Goal: Information Seeking & Learning: Learn about a topic

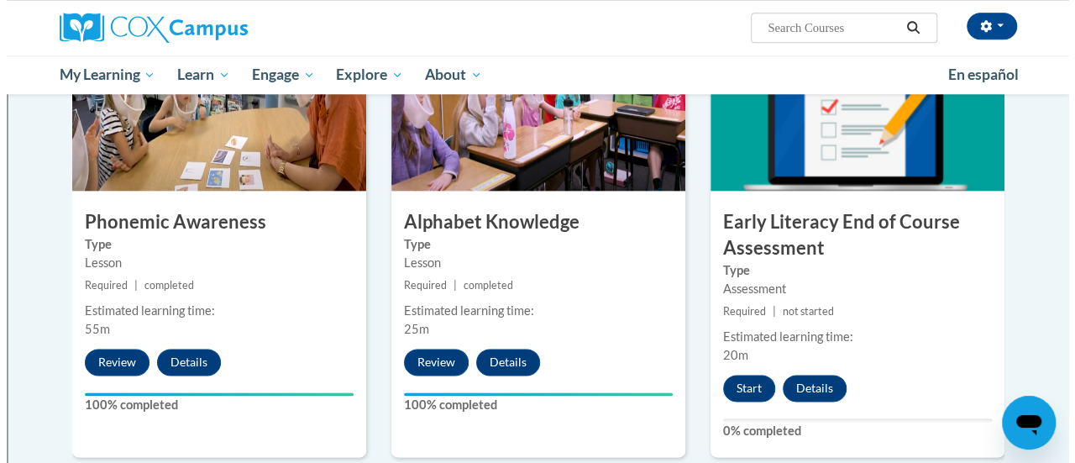
scroll to position [883, 0]
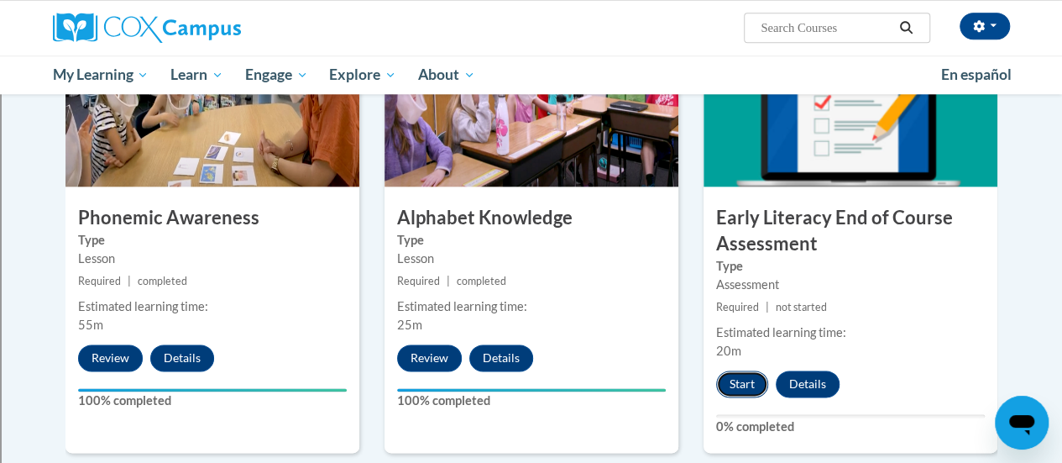
click at [742, 382] on button "Start" at bounding box center [742, 383] width 52 height 27
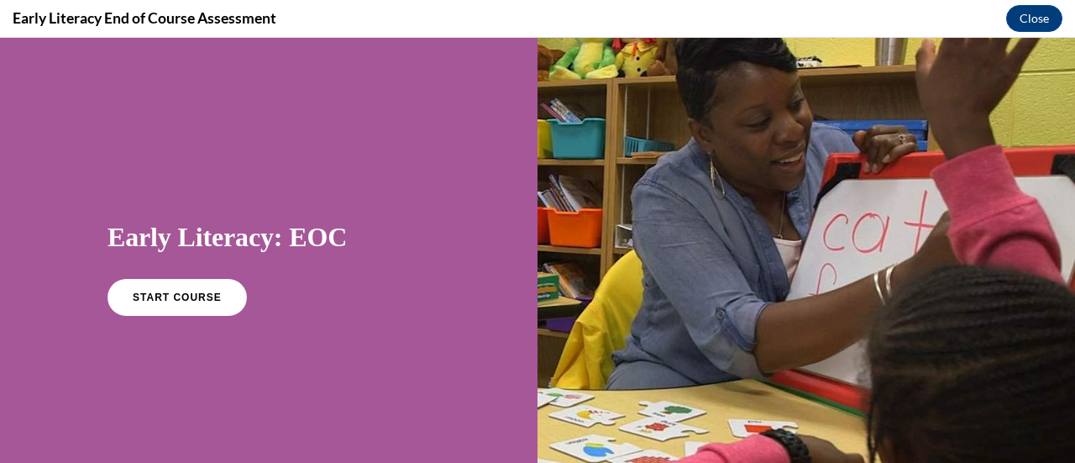
scroll to position [0, 0]
click at [175, 300] on span "START COURSE" at bounding box center [176, 297] width 93 height 13
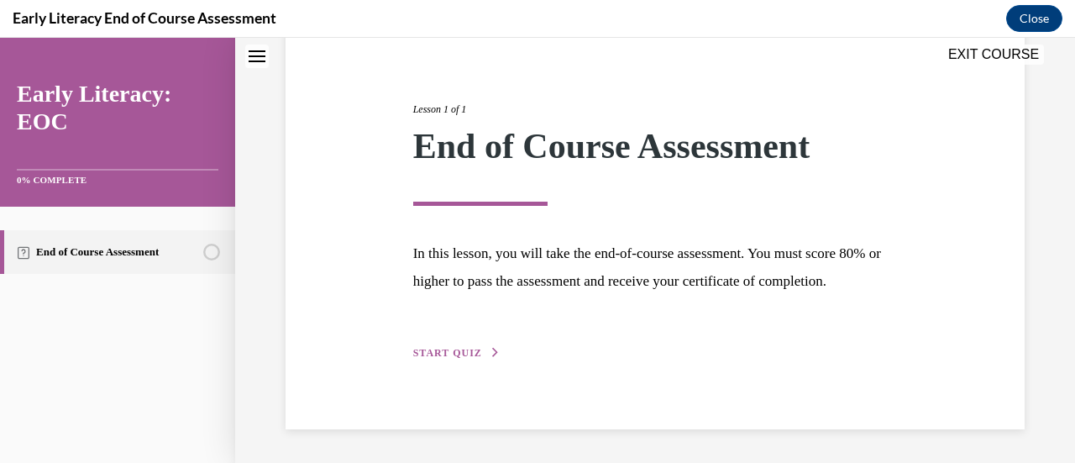
scroll to position [196, 0]
click at [451, 354] on span "START QUIZ" at bounding box center [447, 353] width 69 height 12
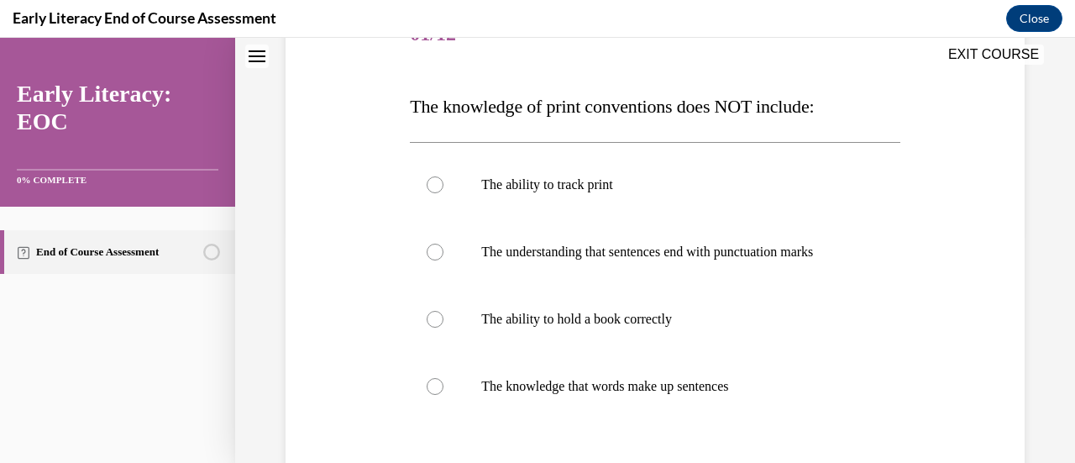
scroll to position [238, 0]
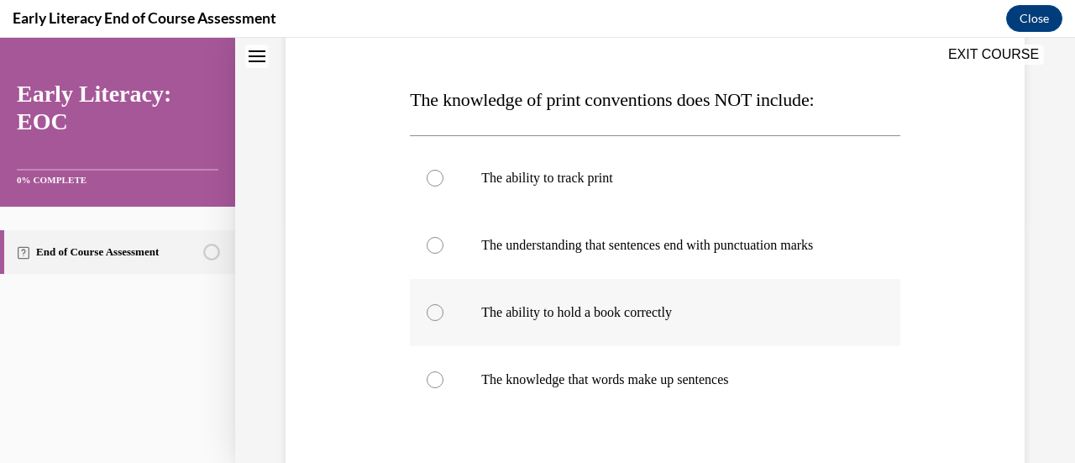
click at [432, 317] on div at bounding box center [434, 312] width 17 height 17
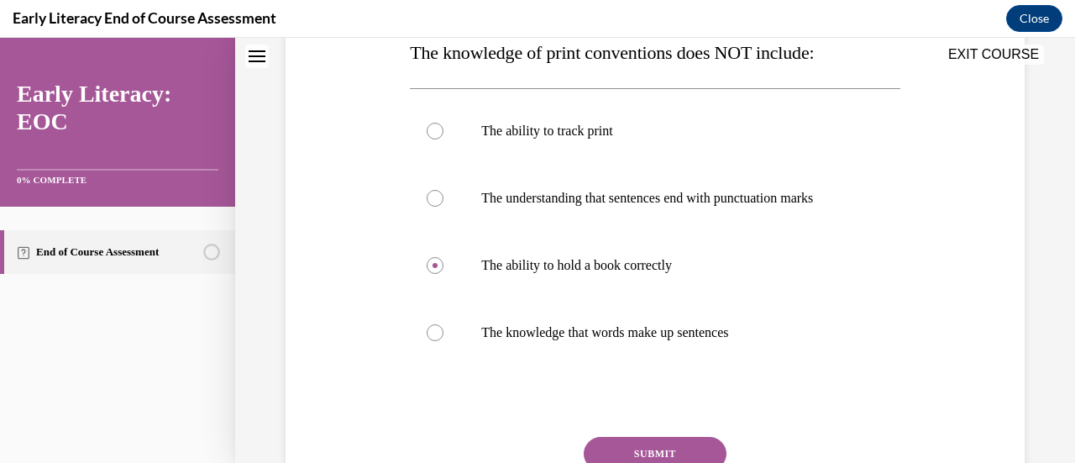
scroll to position [287, 0]
click at [668, 445] on button "SUBMIT" at bounding box center [654, 452] width 143 height 34
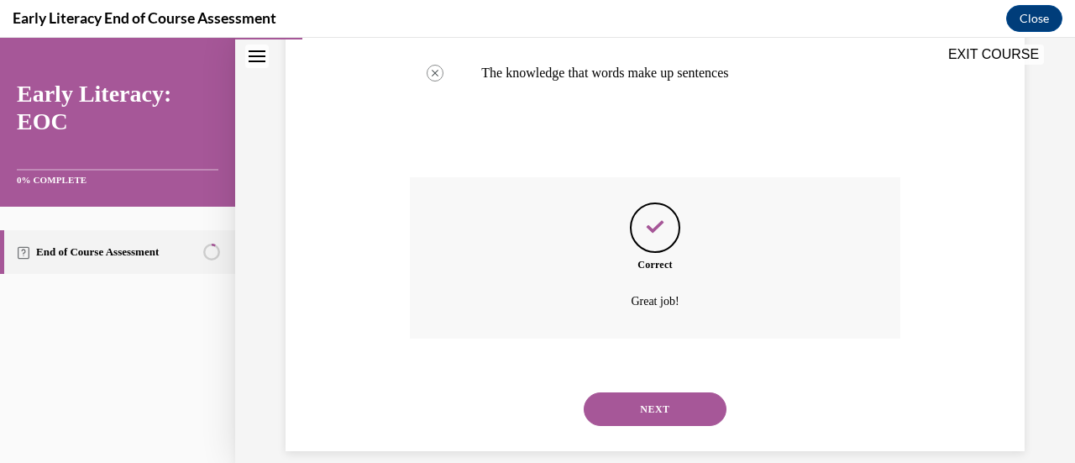
scroll to position [566, 0]
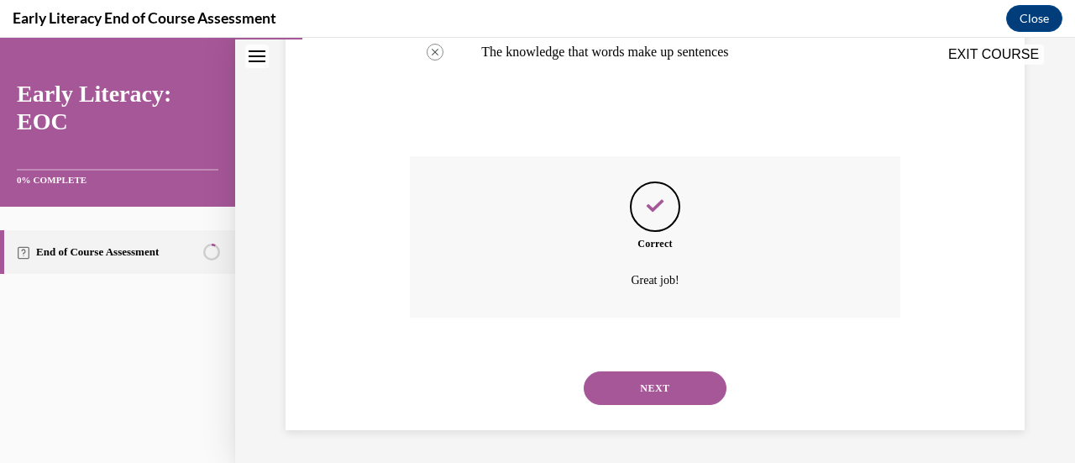
click at [649, 390] on button "NEXT" at bounding box center [654, 388] width 143 height 34
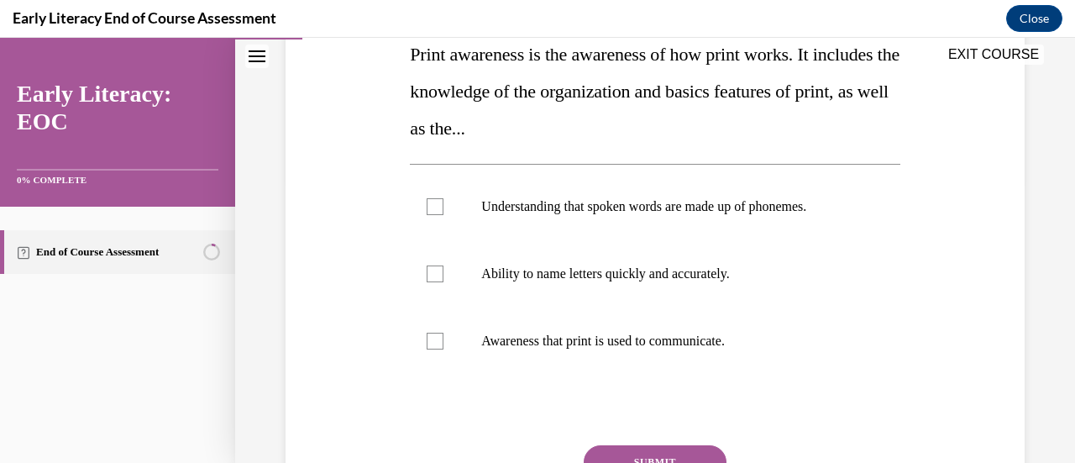
scroll to position [287, 0]
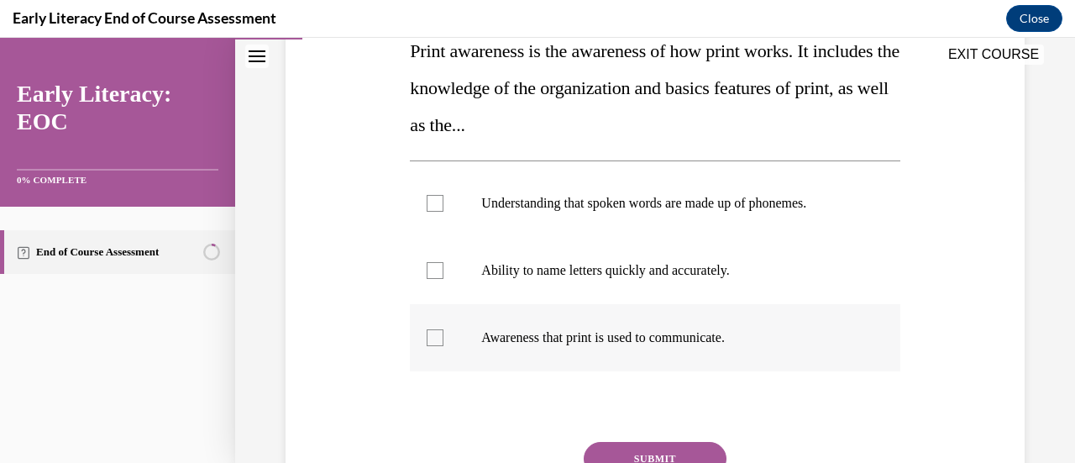
click at [432, 334] on div at bounding box center [434, 337] width 17 height 17
click at [824, 360] on div at bounding box center [654, 337] width 489 height 67
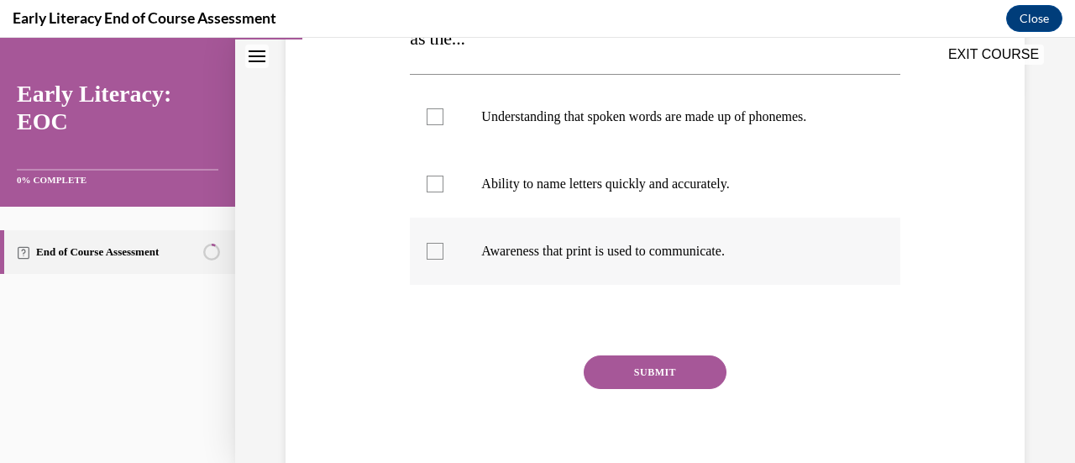
scroll to position [376, 0]
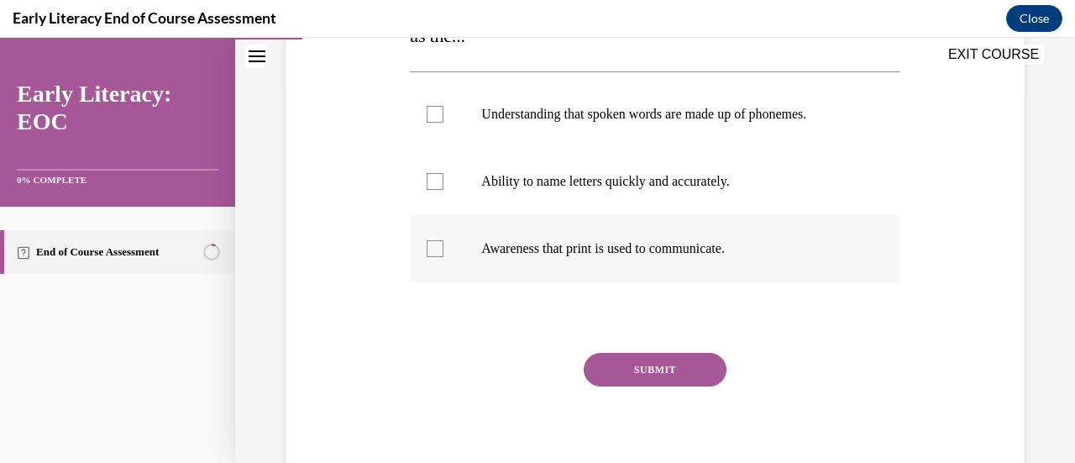
click at [432, 248] on div at bounding box center [434, 248] width 17 height 17
click at [640, 372] on button "SUBMIT" at bounding box center [654, 370] width 143 height 34
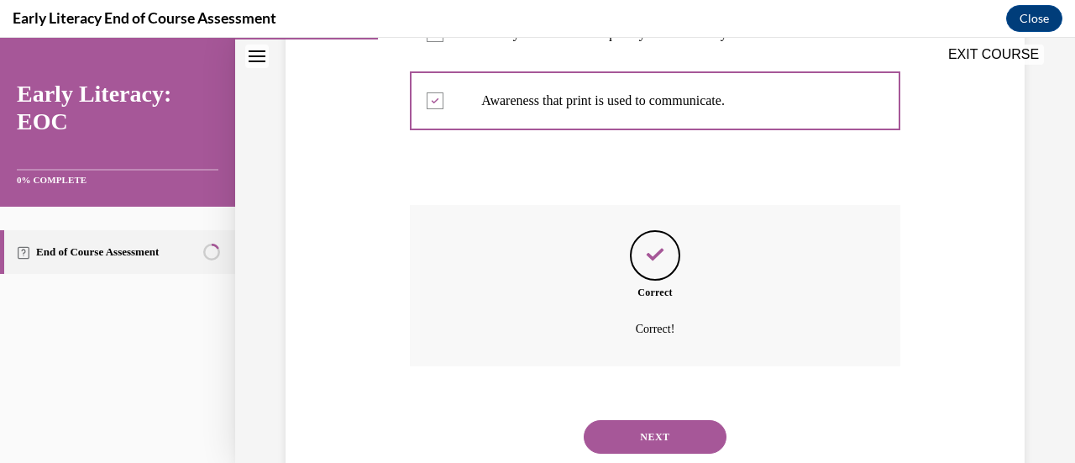
scroll to position [573, 0]
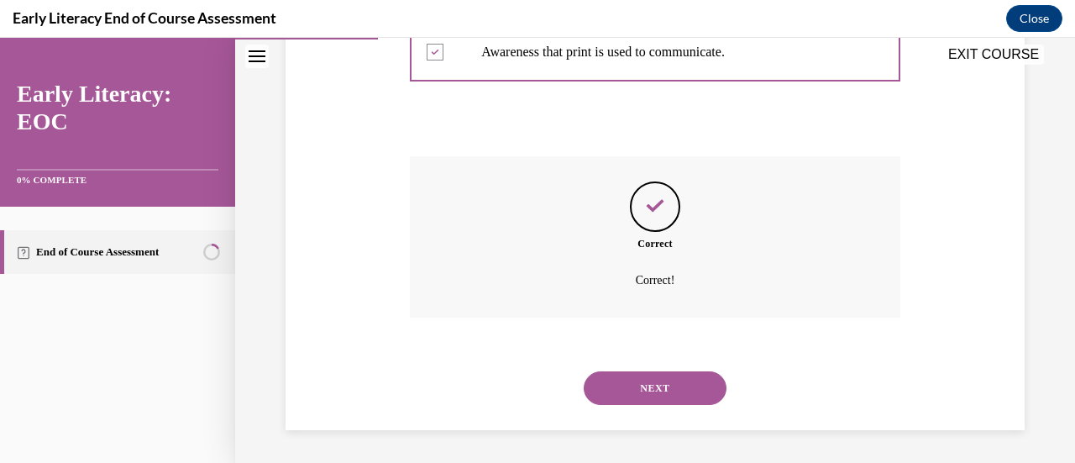
click at [651, 390] on button "NEXT" at bounding box center [654, 388] width 143 height 34
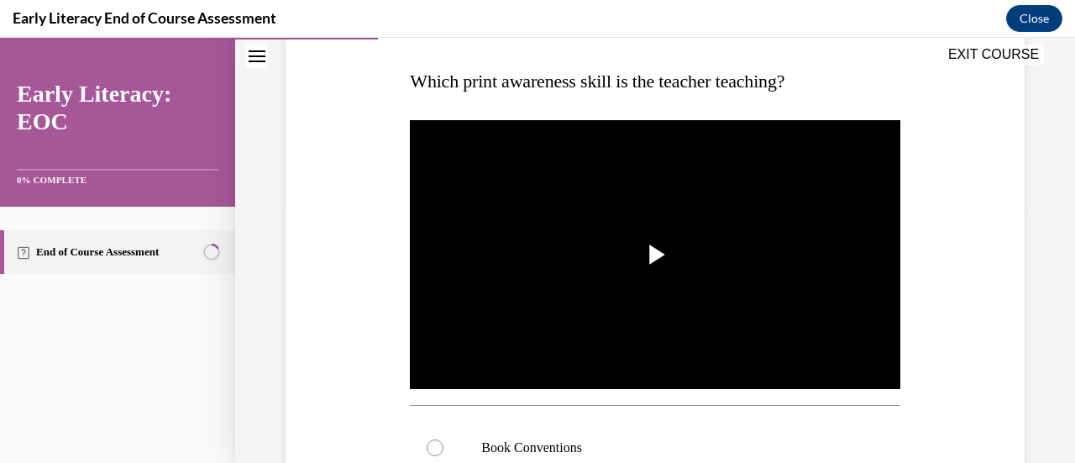
scroll to position [258, 0]
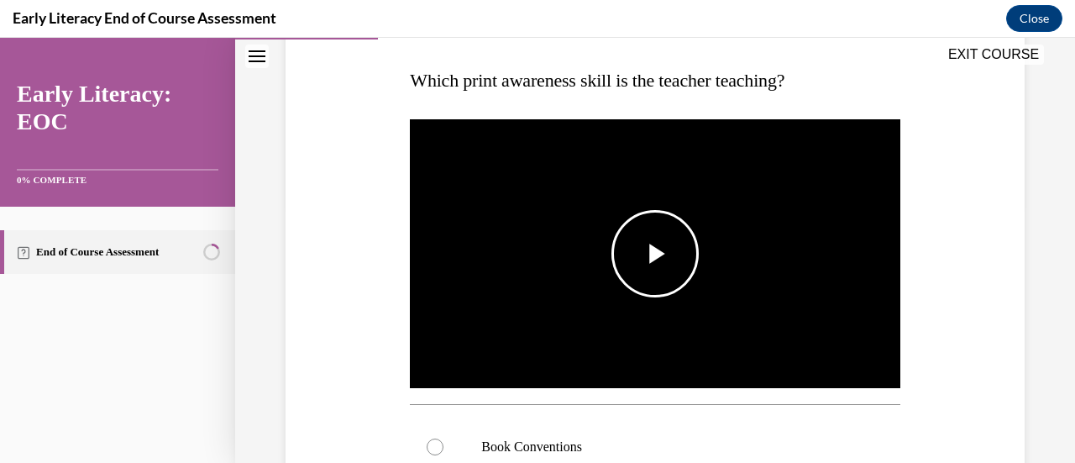
click at [655, 254] on span "Video player" at bounding box center [655, 254] width 0 height 0
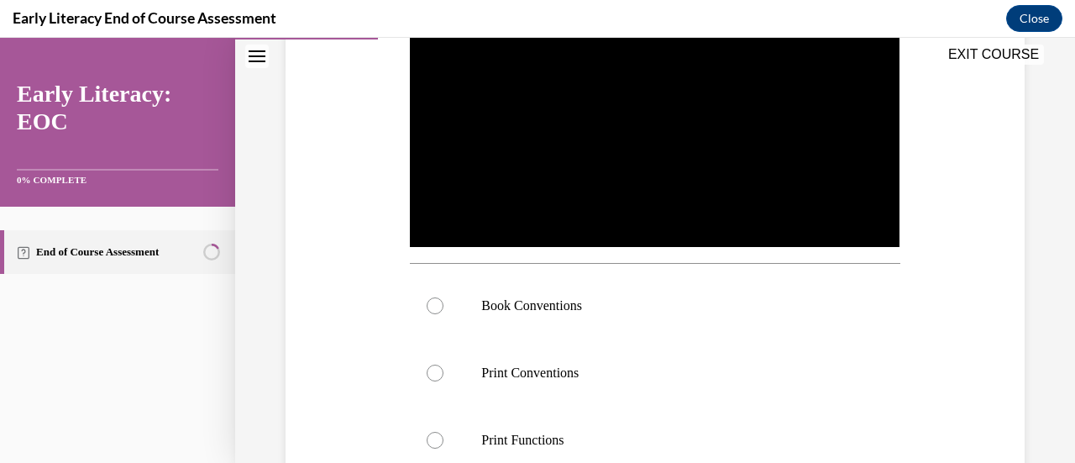
scroll to position [361, 0]
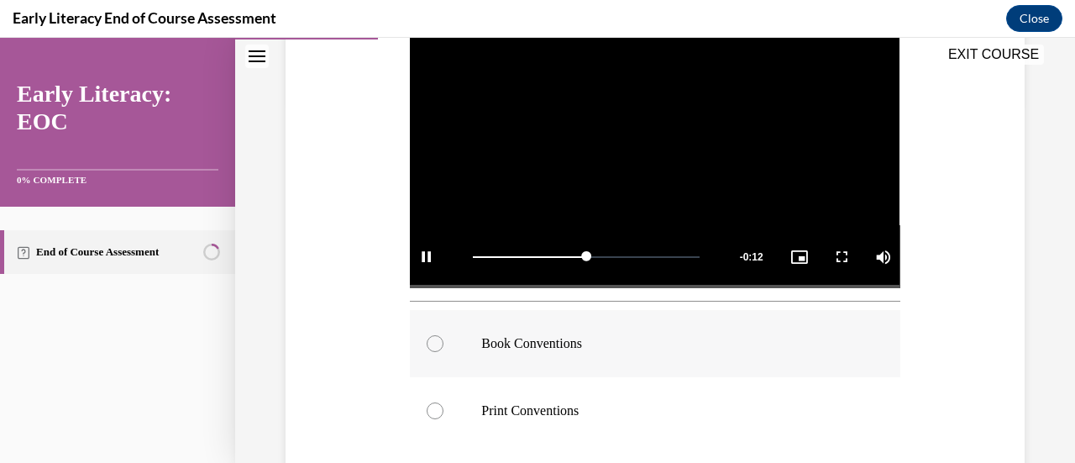
click at [435, 337] on div at bounding box center [434, 343] width 17 height 17
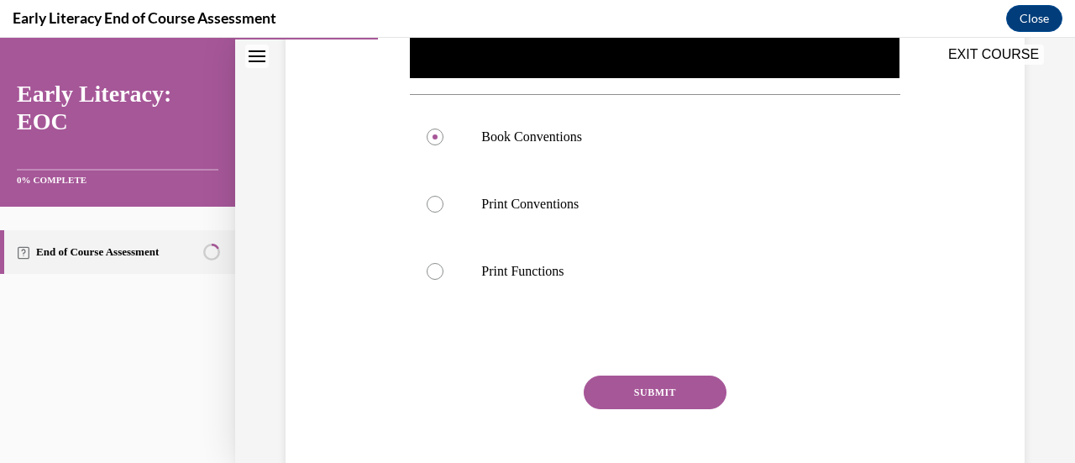
scroll to position [594, 0]
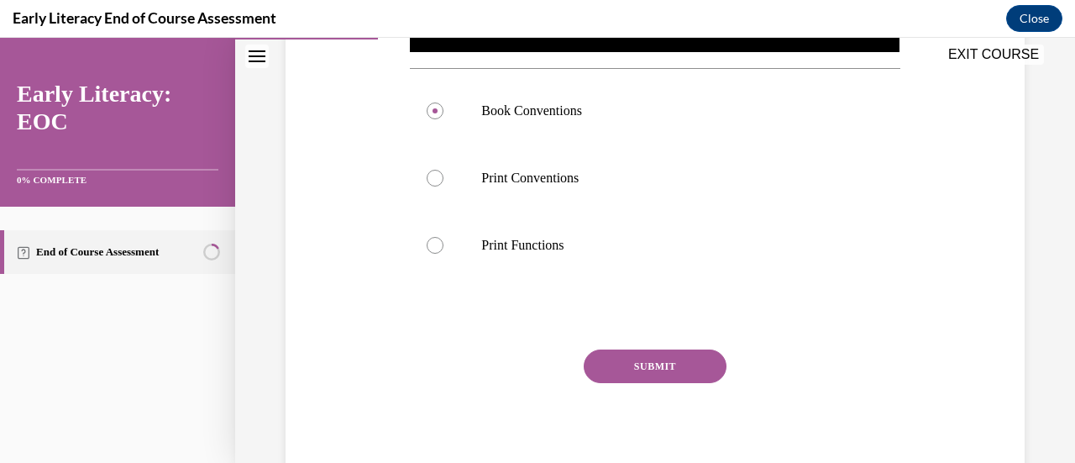
click at [650, 363] on button "SUBMIT" at bounding box center [654, 366] width 143 height 34
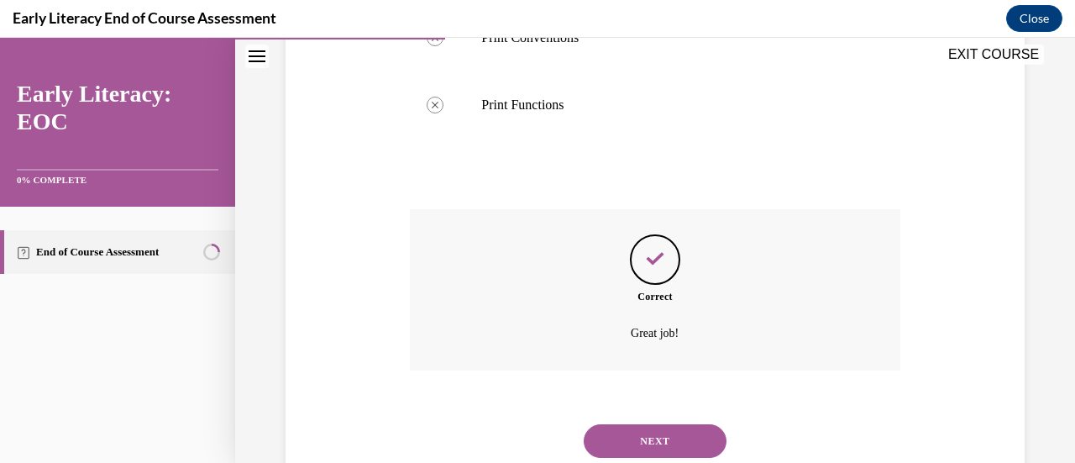
scroll to position [782, 0]
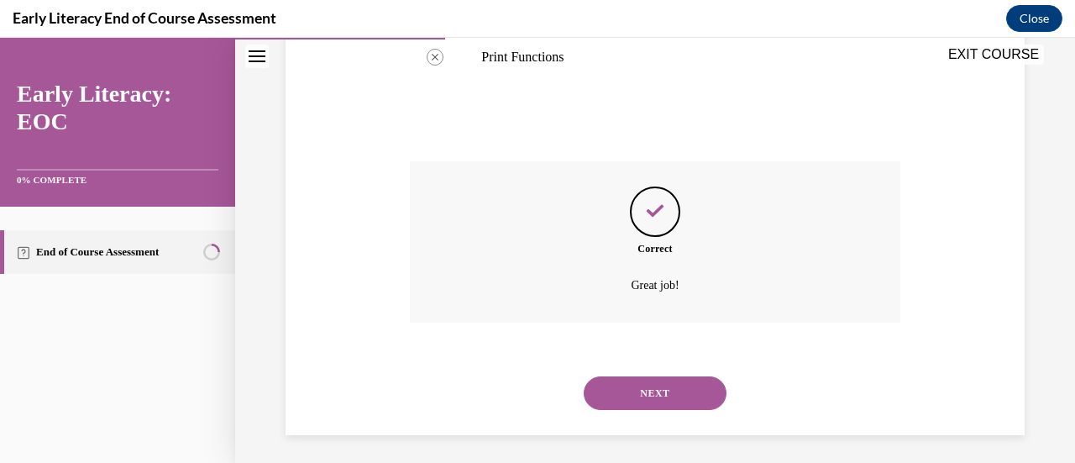
click at [651, 384] on button "NEXT" at bounding box center [654, 393] width 143 height 34
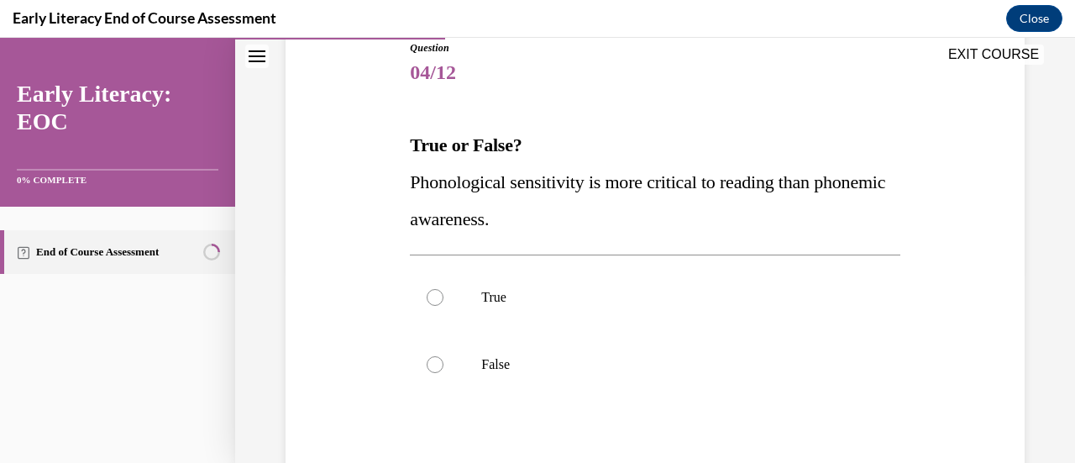
scroll to position [201, 0]
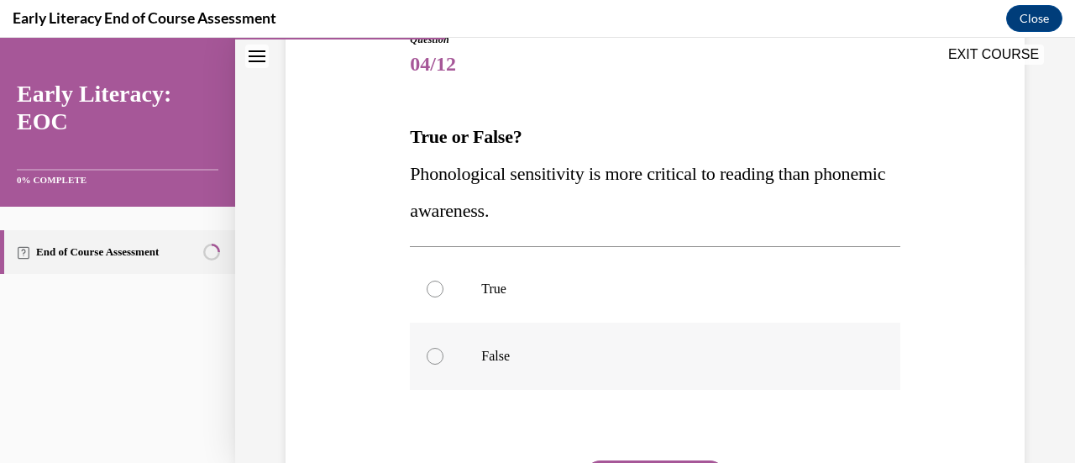
click at [432, 355] on div at bounding box center [434, 356] width 17 height 17
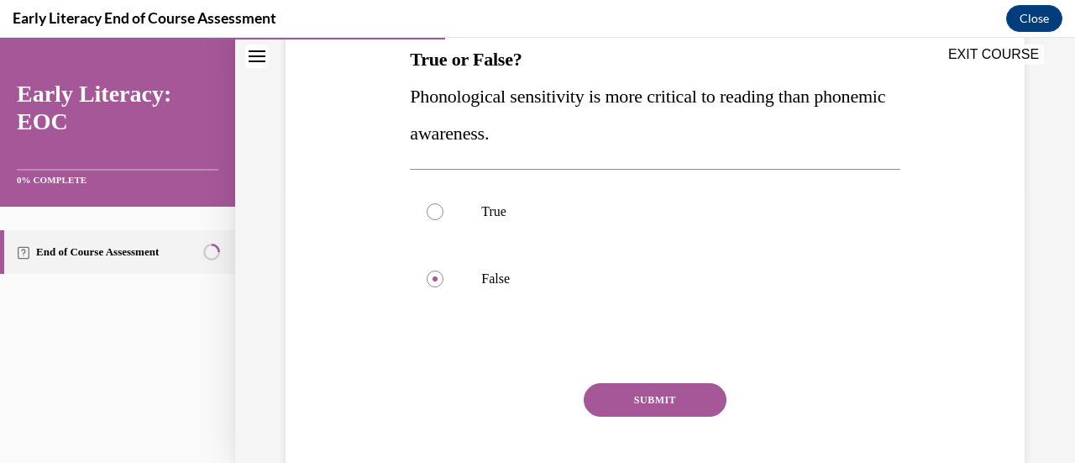
scroll to position [280, 0]
click at [665, 395] on button "SUBMIT" at bounding box center [654, 399] width 143 height 34
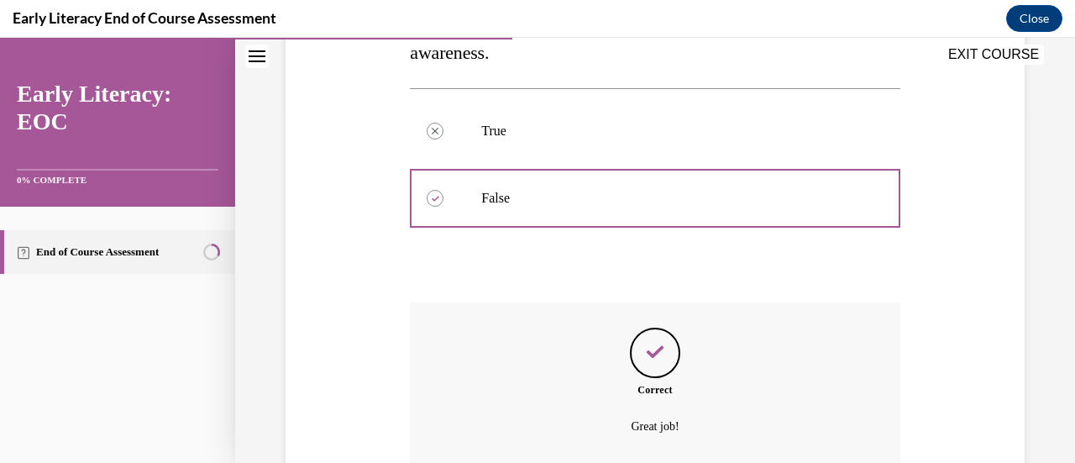
scroll to position [505, 0]
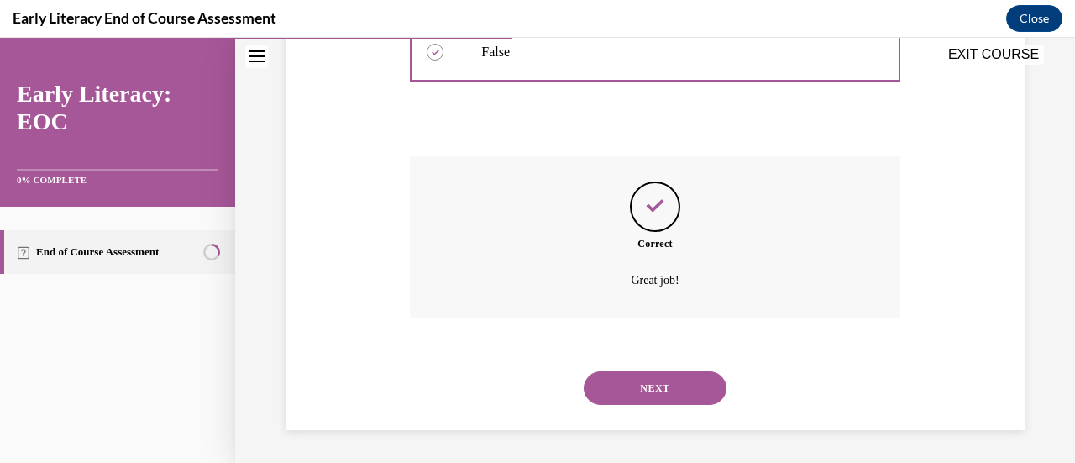
click at [640, 391] on button "NEXT" at bounding box center [654, 388] width 143 height 34
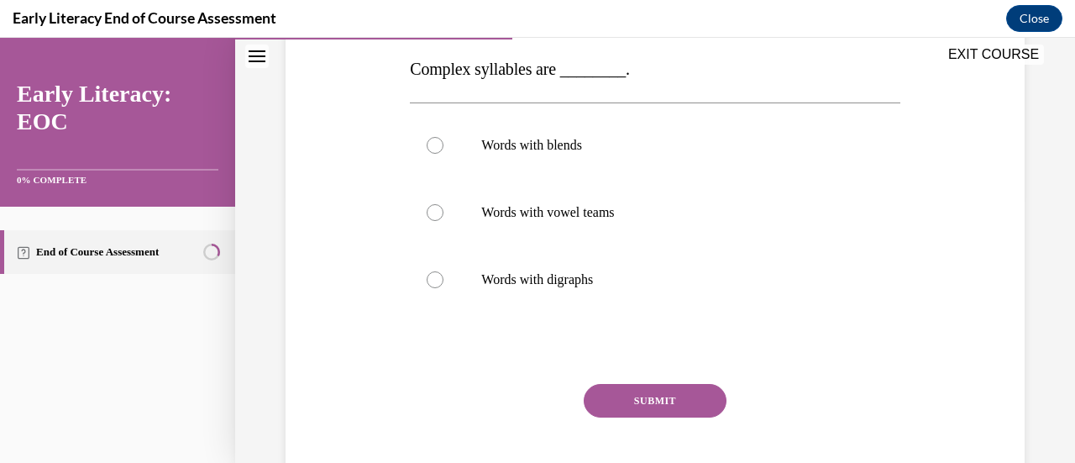
scroll to position [266, 0]
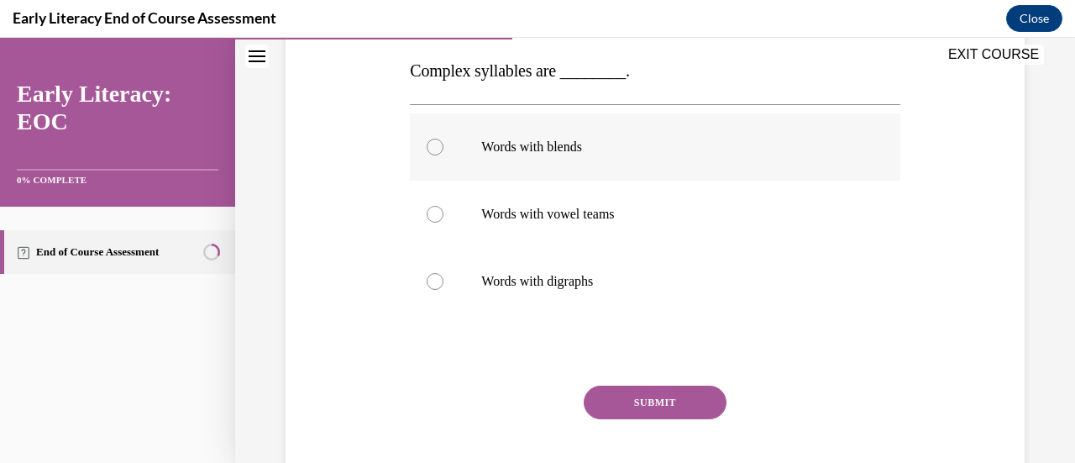
click at [432, 145] on div at bounding box center [434, 147] width 17 height 17
click at [667, 400] on button "SUBMIT" at bounding box center [654, 402] width 143 height 34
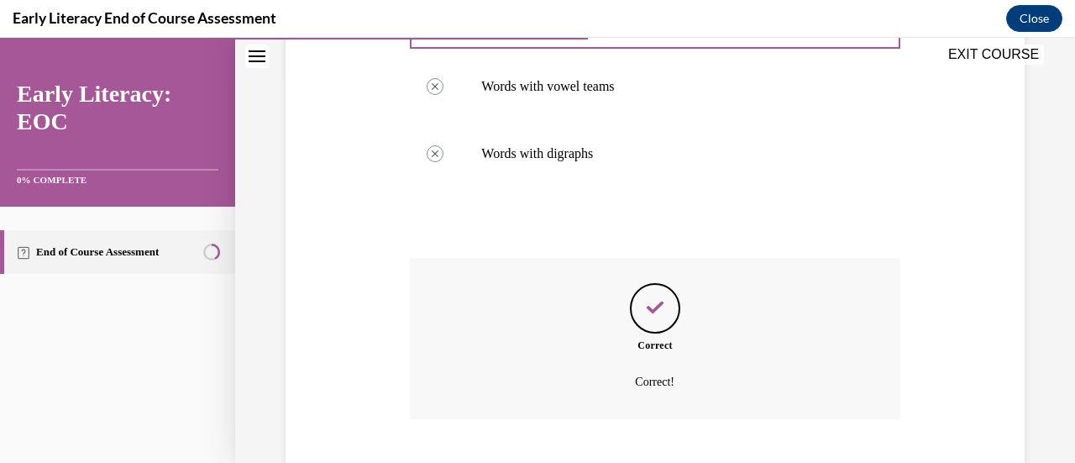
scroll to position [488, 0]
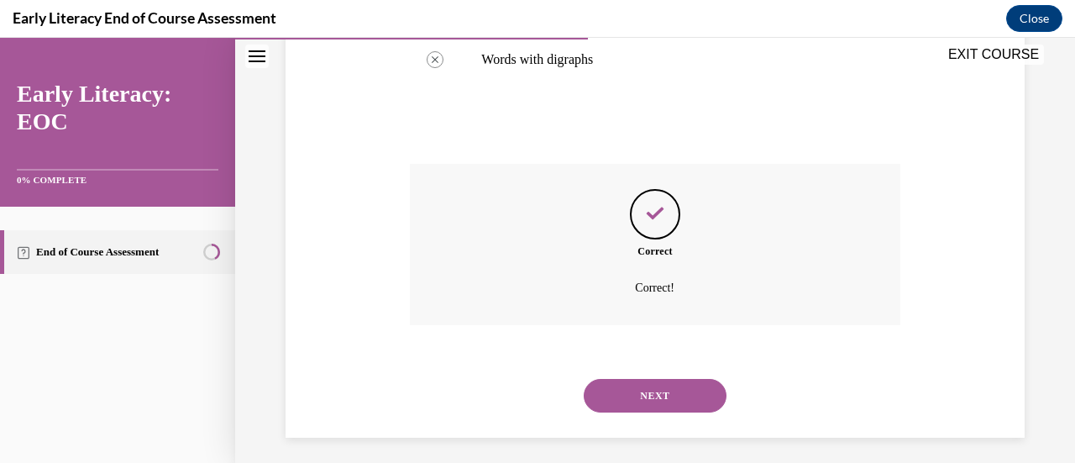
click at [662, 397] on button "NEXT" at bounding box center [654, 396] width 143 height 34
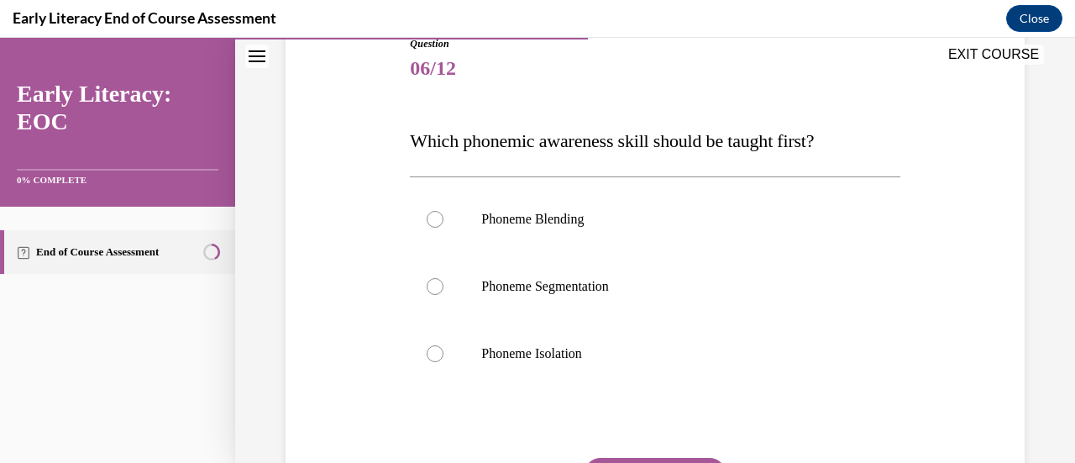
scroll to position [198, 0]
click at [432, 347] on div at bounding box center [434, 352] width 17 height 17
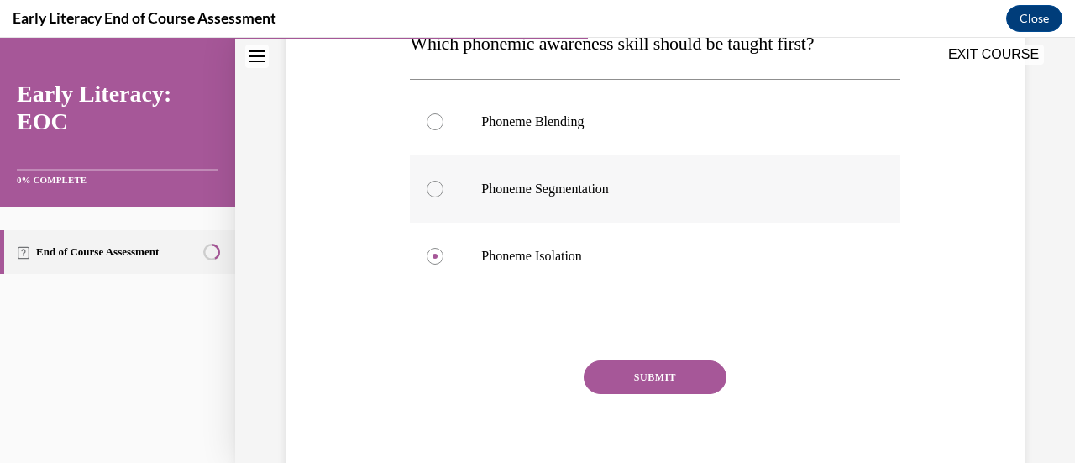
scroll to position [296, 0]
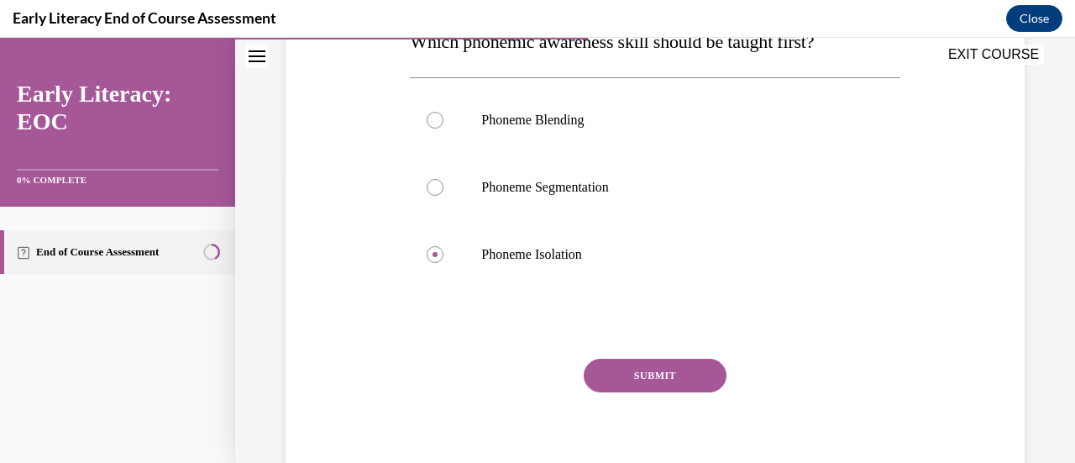
click at [637, 375] on button "SUBMIT" at bounding box center [654, 375] width 143 height 34
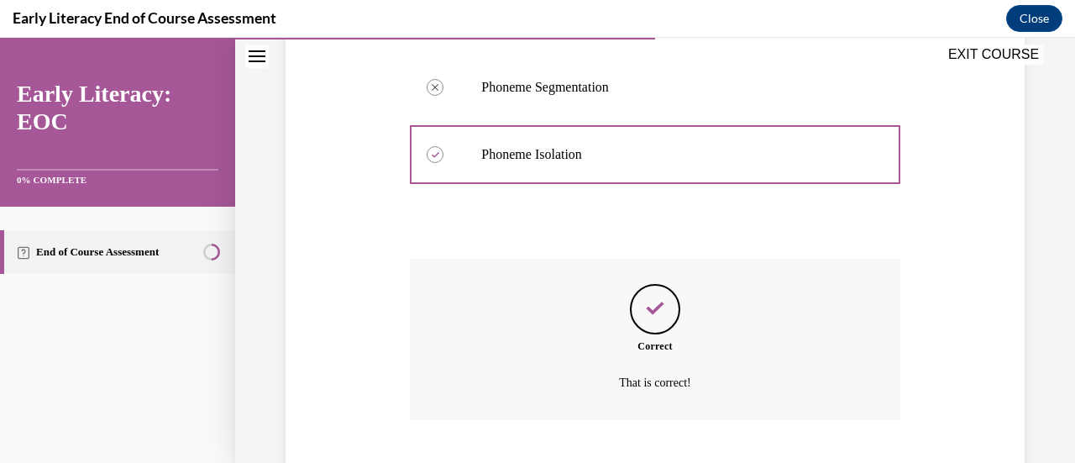
scroll to position [499, 0]
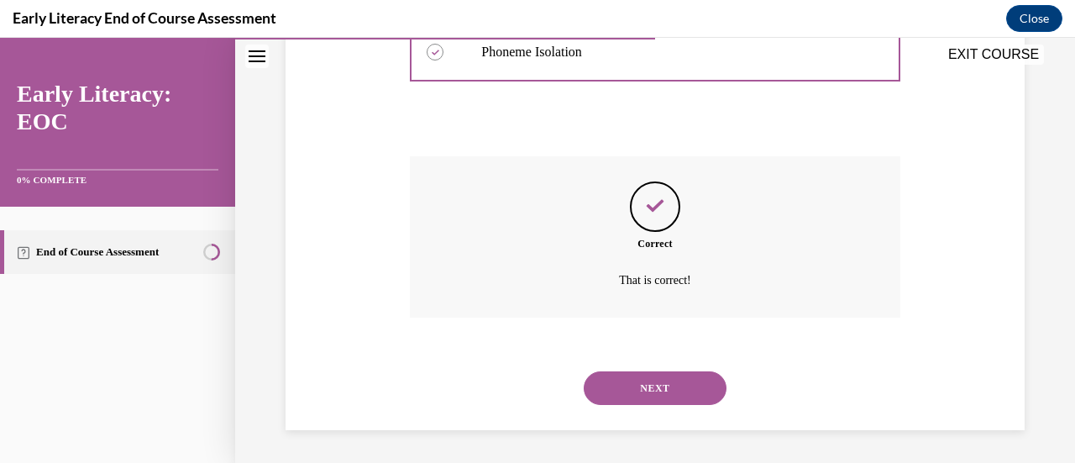
click at [660, 380] on button "NEXT" at bounding box center [654, 388] width 143 height 34
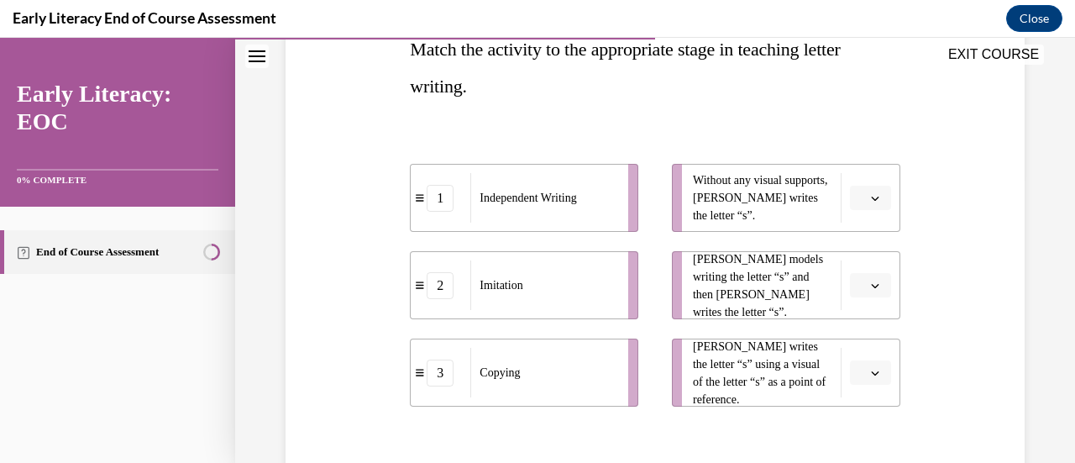
scroll to position [290, 0]
click at [856, 201] on button "button" at bounding box center [870, 196] width 41 height 25
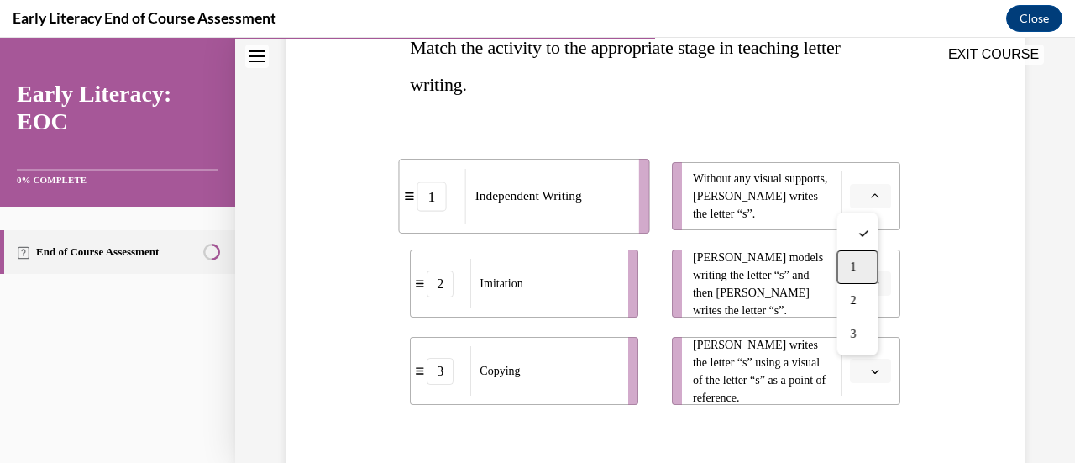
click at [853, 264] on span "1" at bounding box center [853, 266] width 6 height 13
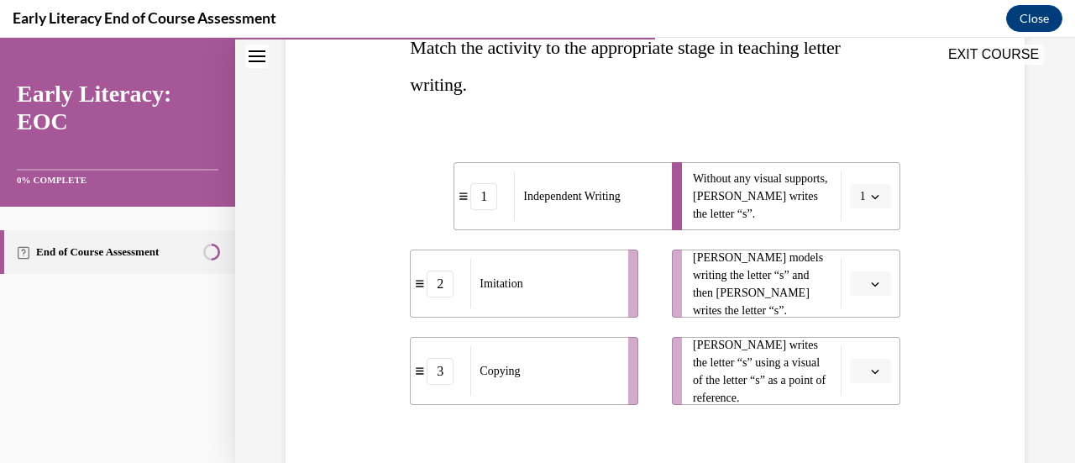
click at [871, 285] on icon "button" at bounding box center [875, 284] width 8 height 8
click at [846, 390] on div "2" at bounding box center [856, 388] width 41 height 34
click at [871, 370] on icon "button" at bounding box center [875, 371] width 8 height 4
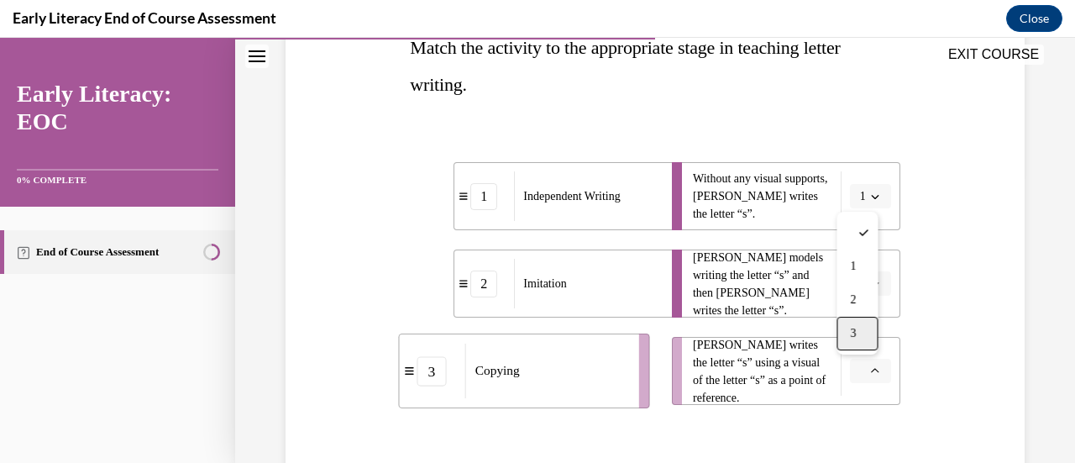
click at [852, 334] on span "3" at bounding box center [853, 333] width 6 height 13
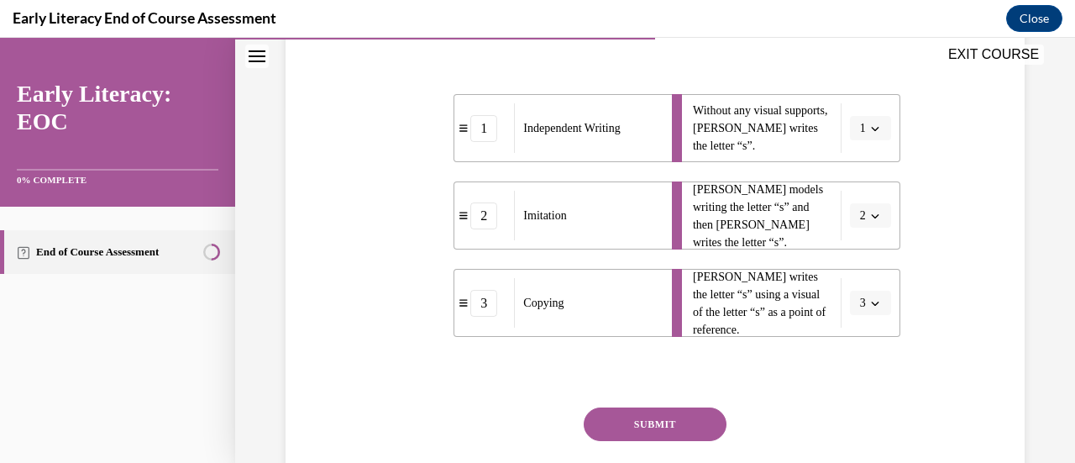
scroll to position [369, 0]
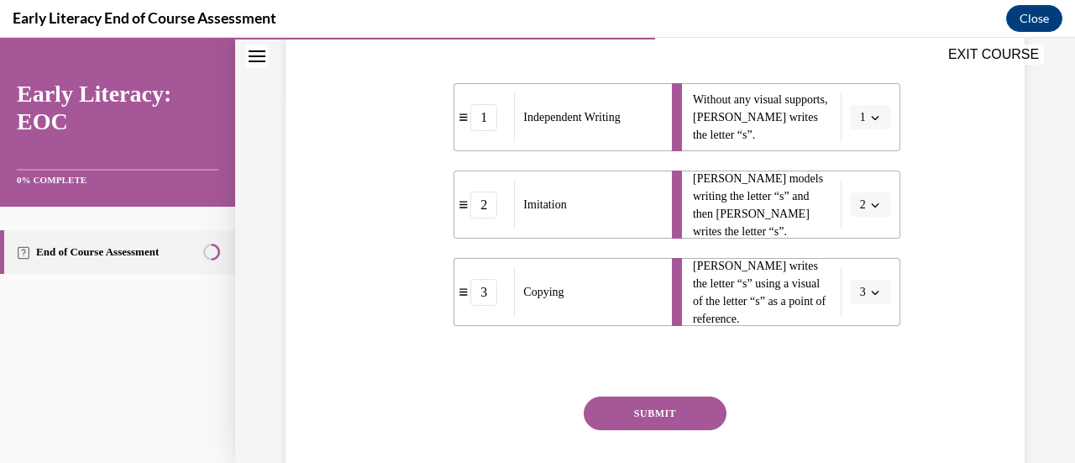
click at [679, 407] on button "SUBMIT" at bounding box center [654, 413] width 143 height 34
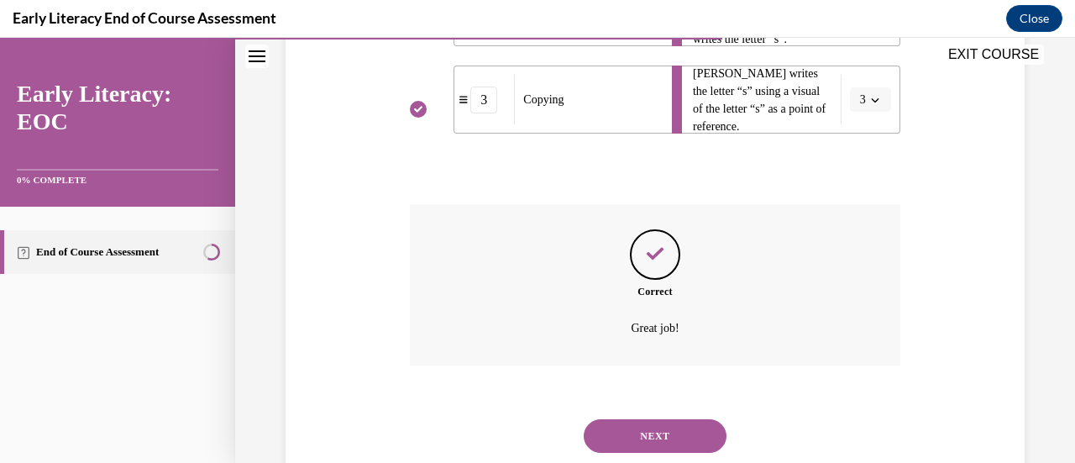
scroll to position [610, 0]
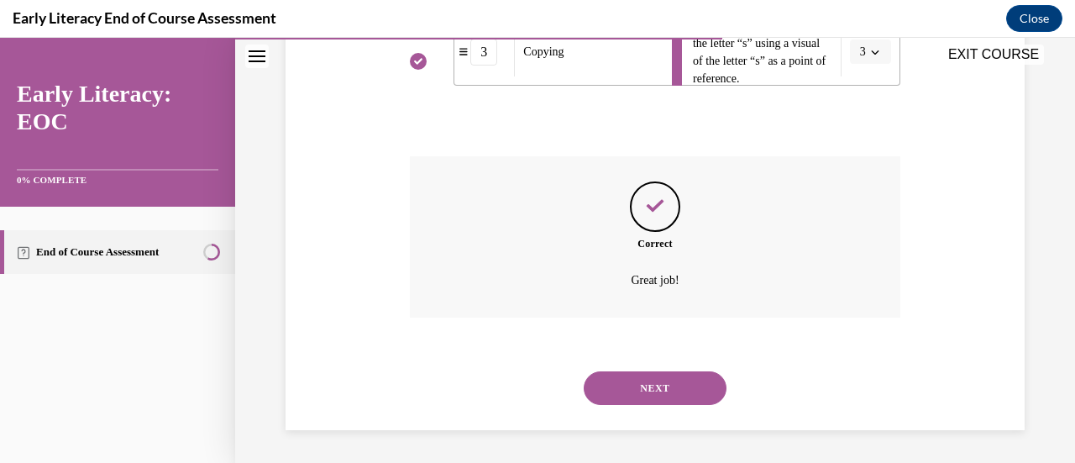
click at [658, 387] on button "NEXT" at bounding box center [654, 388] width 143 height 34
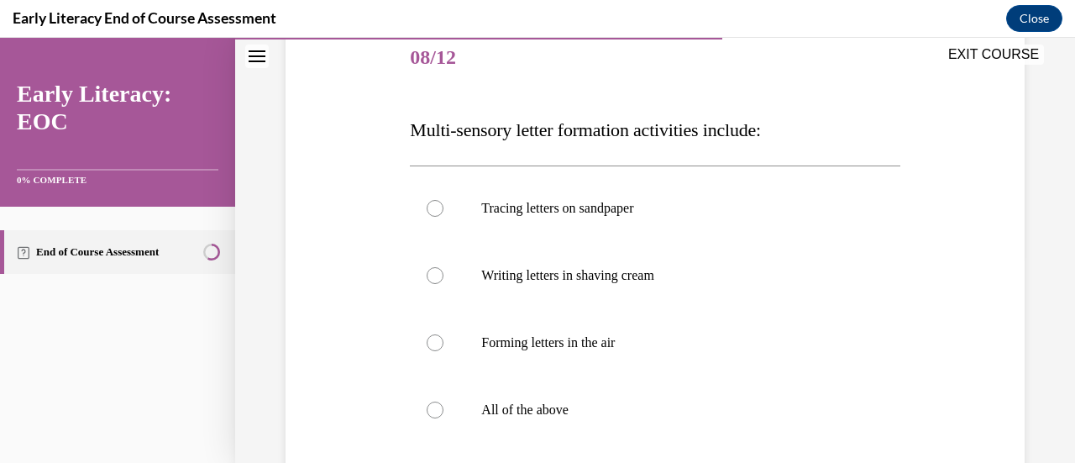
scroll to position [209, 0]
click at [429, 408] on div at bounding box center [434, 408] width 17 height 17
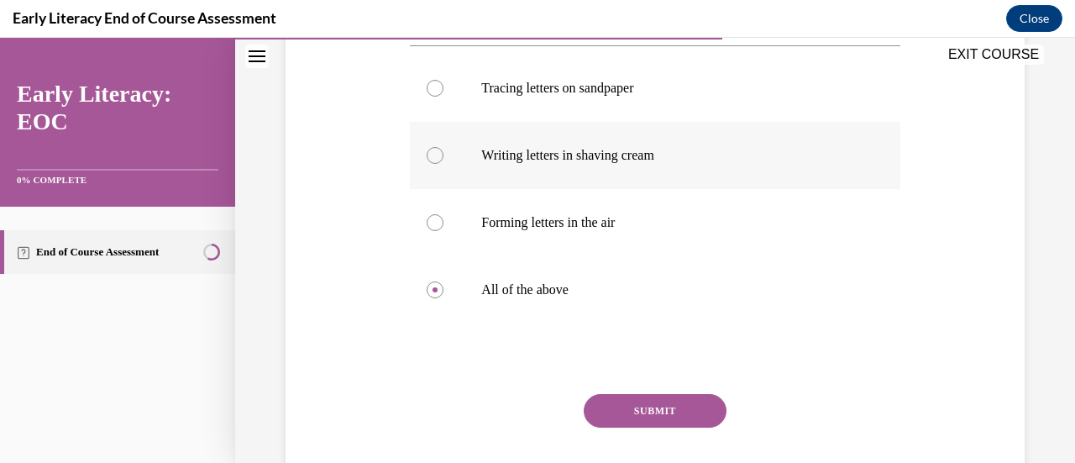
scroll to position [329, 0]
click at [660, 408] on button "SUBMIT" at bounding box center [654, 410] width 143 height 34
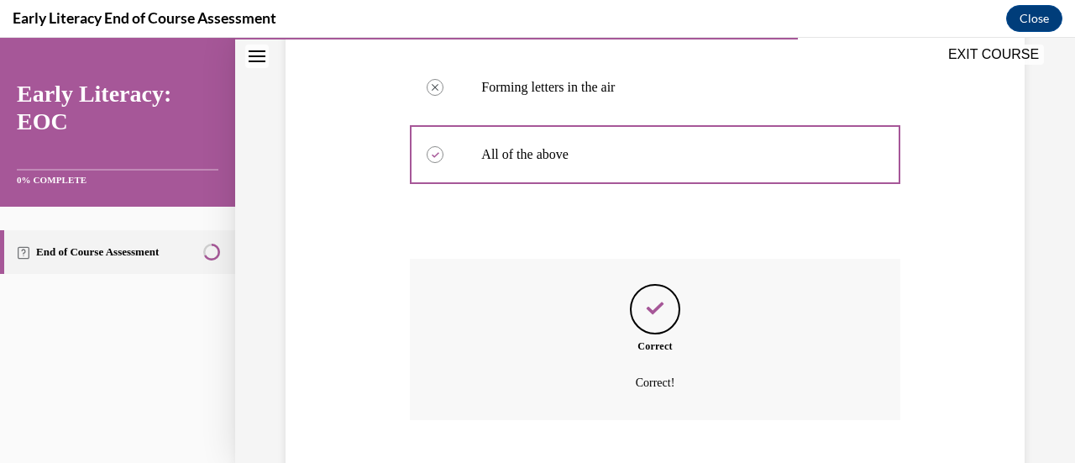
scroll to position [566, 0]
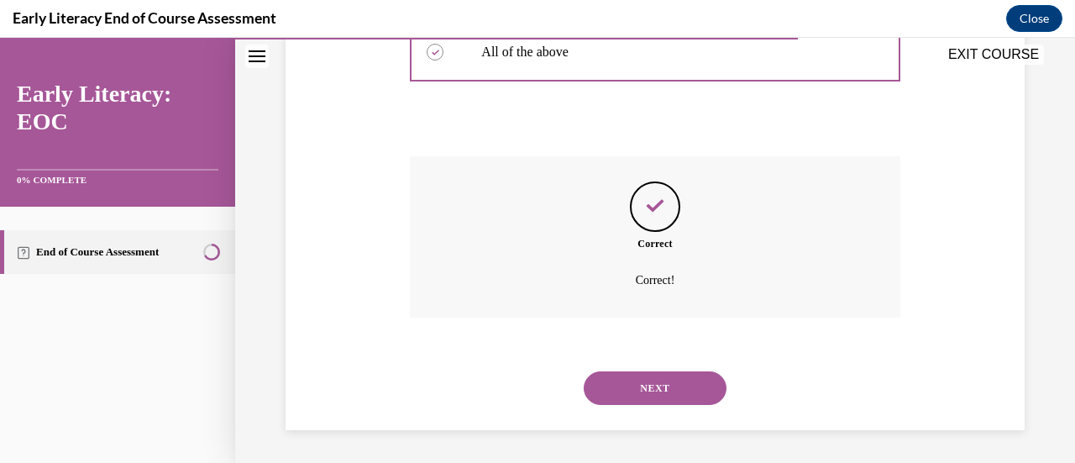
click at [663, 385] on button "NEXT" at bounding box center [654, 388] width 143 height 34
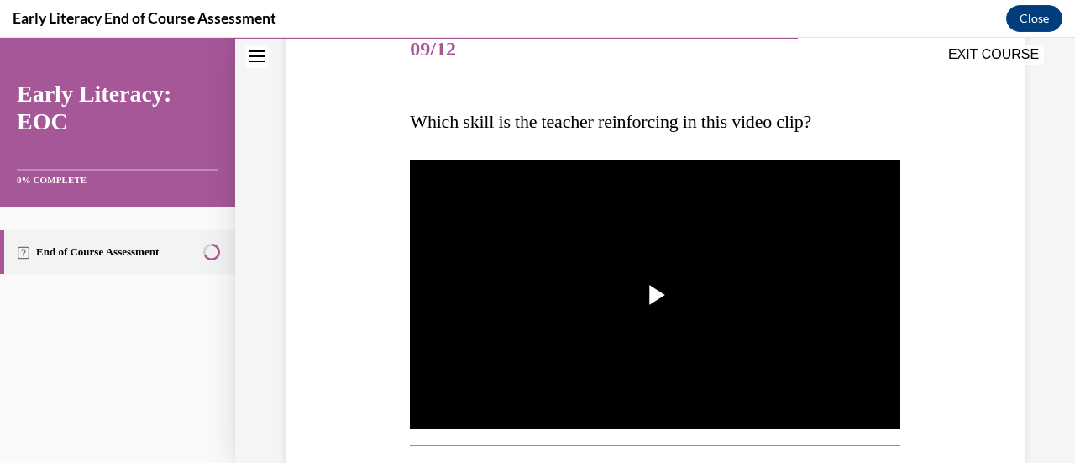
scroll to position [255, 0]
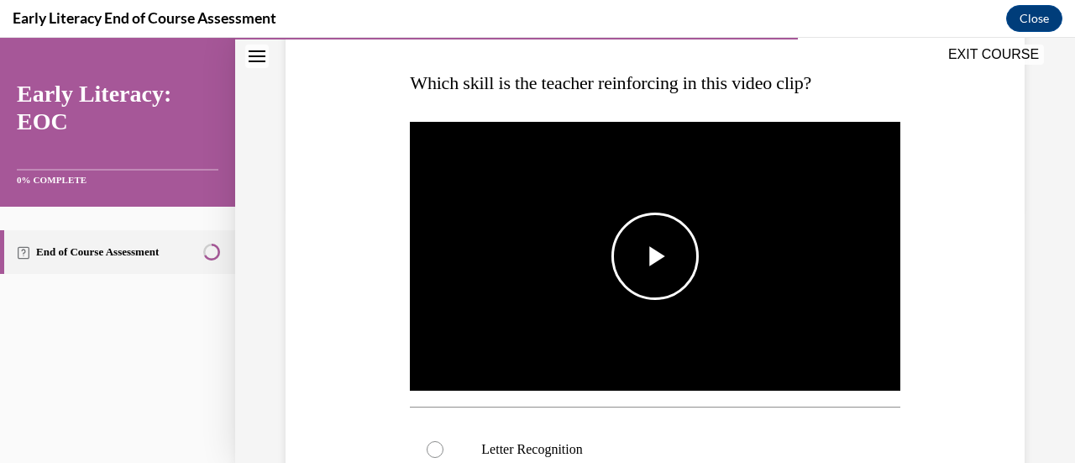
click at [655, 256] on span "Video player" at bounding box center [655, 256] width 0 height 0
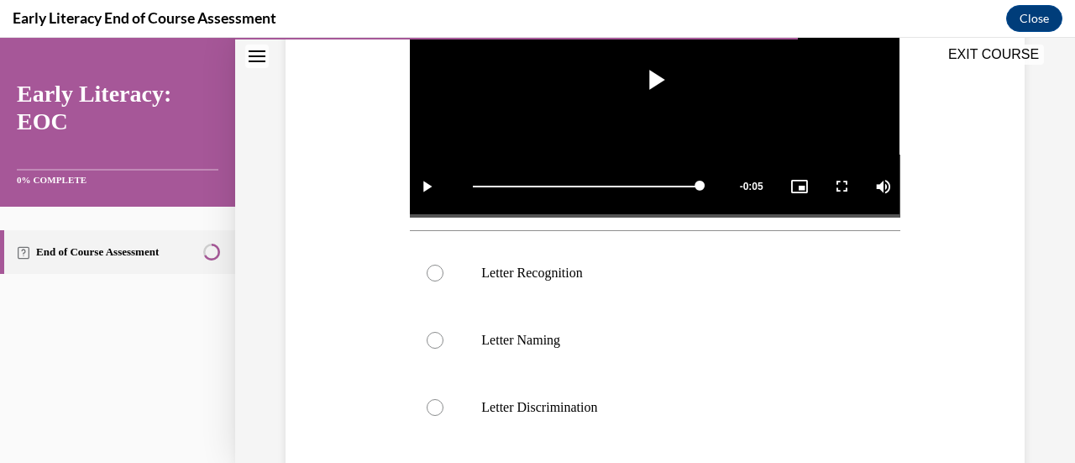
scroll to position [432, 0]
click at [423, 266] on div at bounding box center [654, 272] width 489 height 67
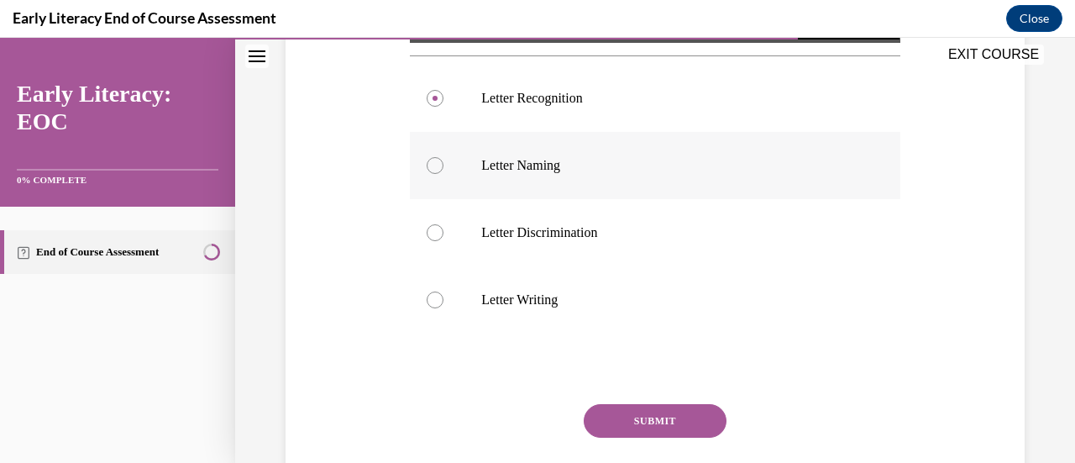
scroll to position [610, 0]
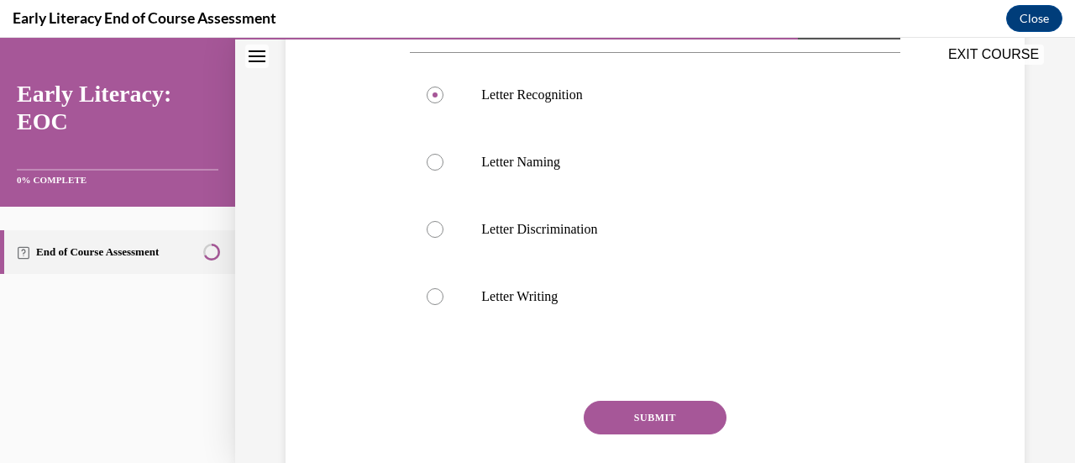
click at [646, 411] on button "SUBMIT" at bounding box center [654, 417] width 143 height 34
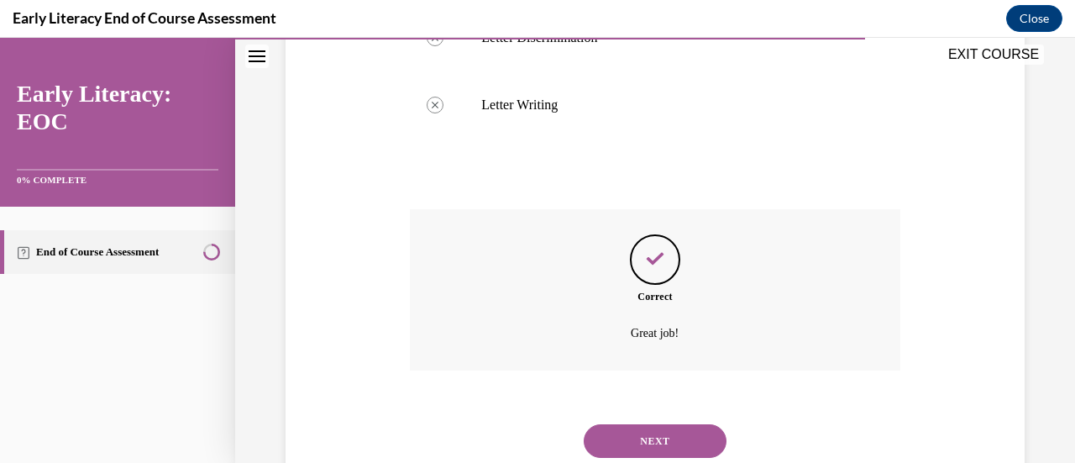
scroll to position [849, 0]
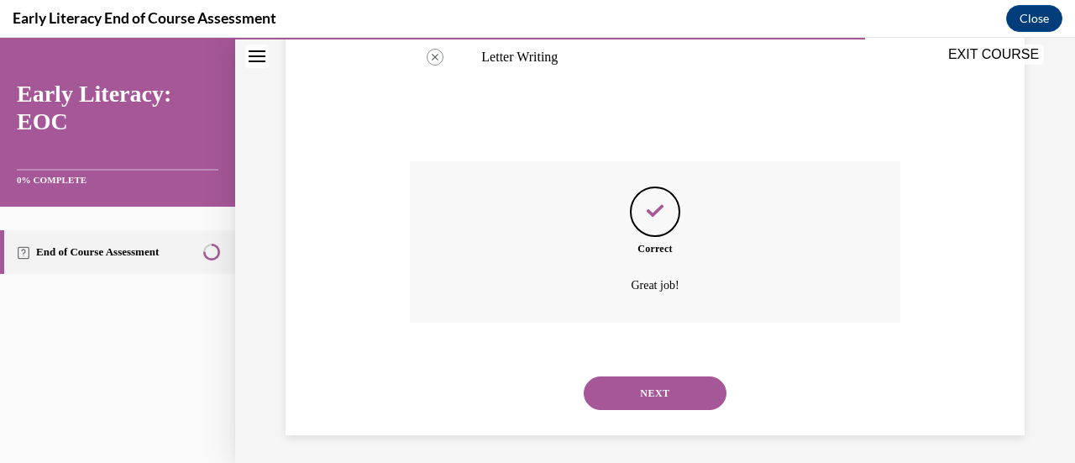
click at [640, 382] on button "NEXT" at bounding box center [654, 393] width 143 height 34
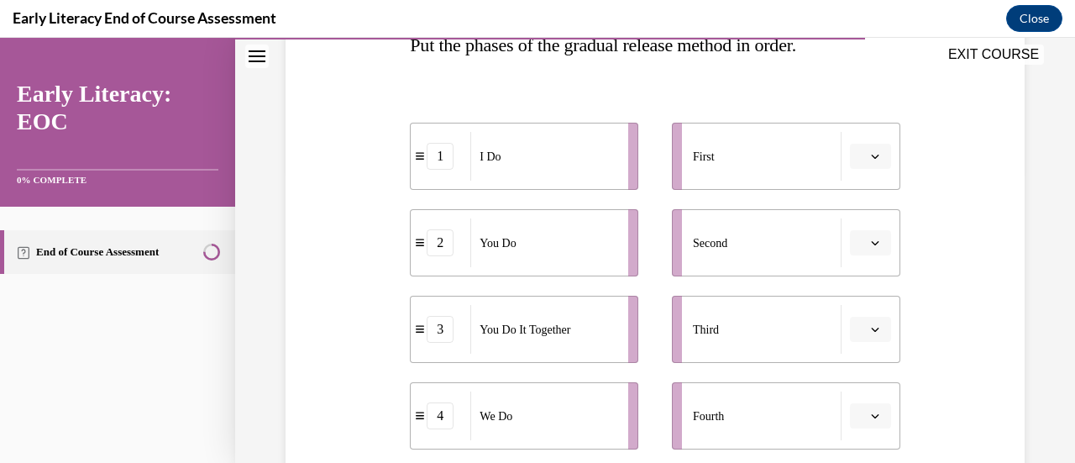
scroll to position [301, 0]
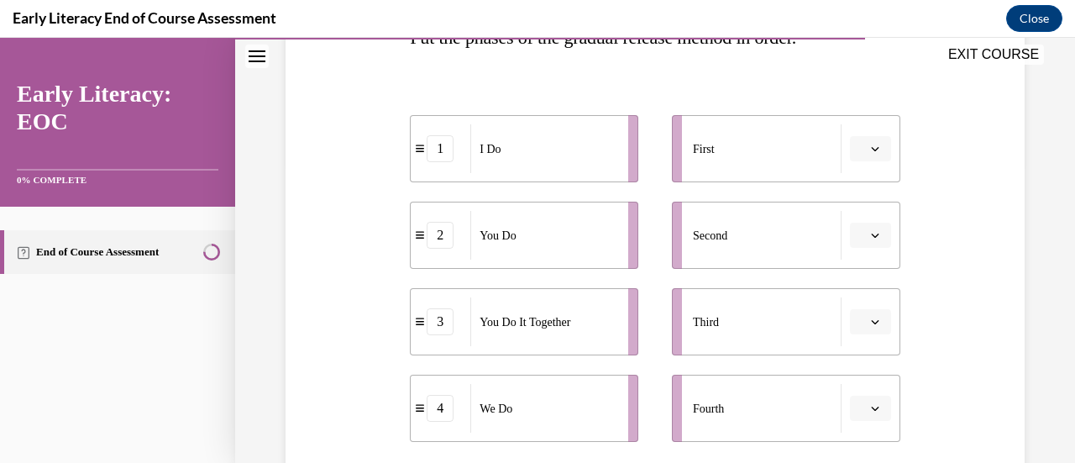
click at [871, 147] on icon "button" at bounding box center [875, 148] width 8 height 8
click at [856, 219] on div "1" at bounding box center [856, 219] width 41 height 34
click at [871, 406] on icon "button" at bounding box center [875, 408] width 8 height 4
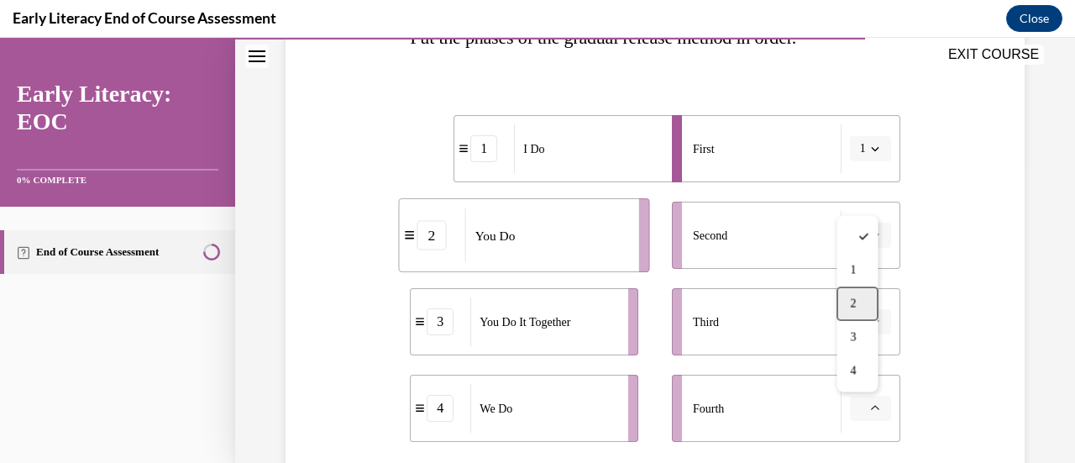
click at [852, 303] on span "2" at bounding box center [853, 303] width 6 height 13
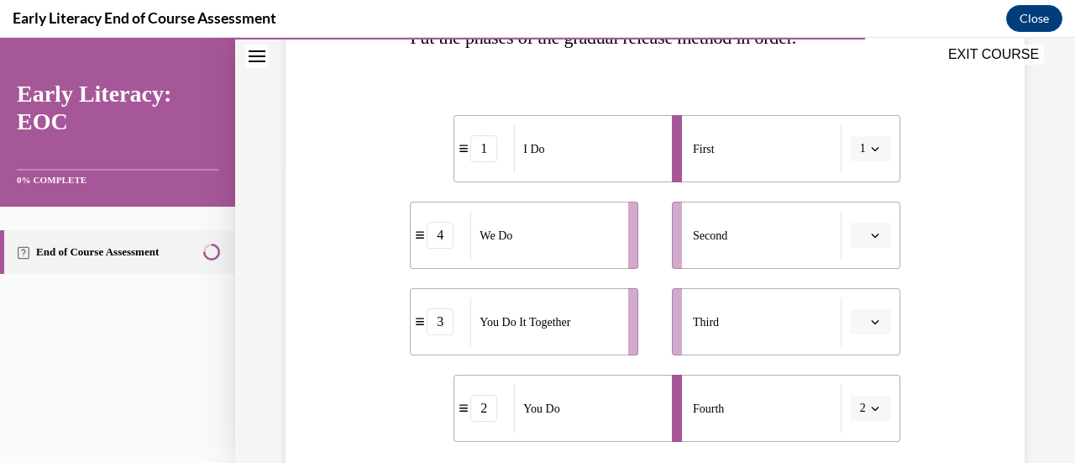
click at [856, 322] on button "button" at bounding box center [870, 321] width 41 height 25
click at [850, 253] on span "3" at bounding box center [853, 250] width 6 height 13
click at [871, 237] on icon "button" at bounding box center [875, 235] width 8 height 8
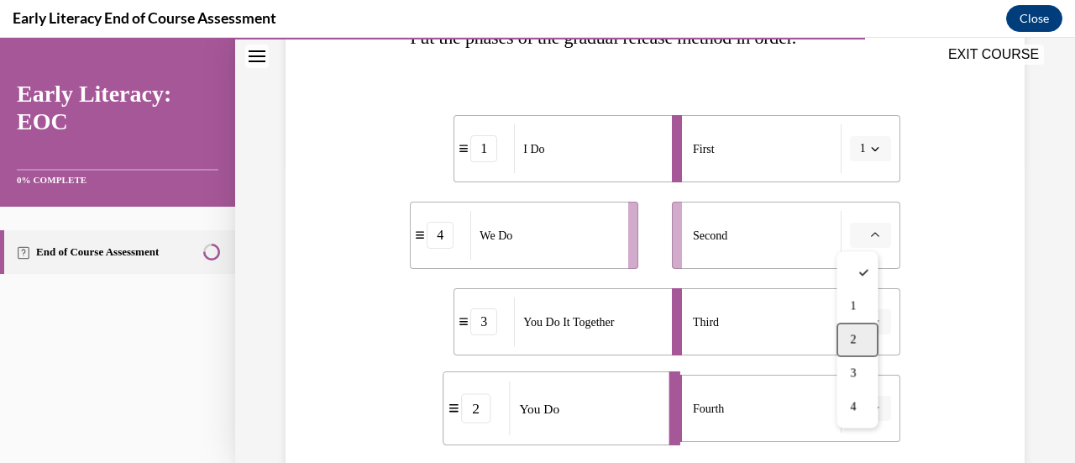
click at [850, 338] on span "2" at bounding box center [853, 338] width 6 height 13
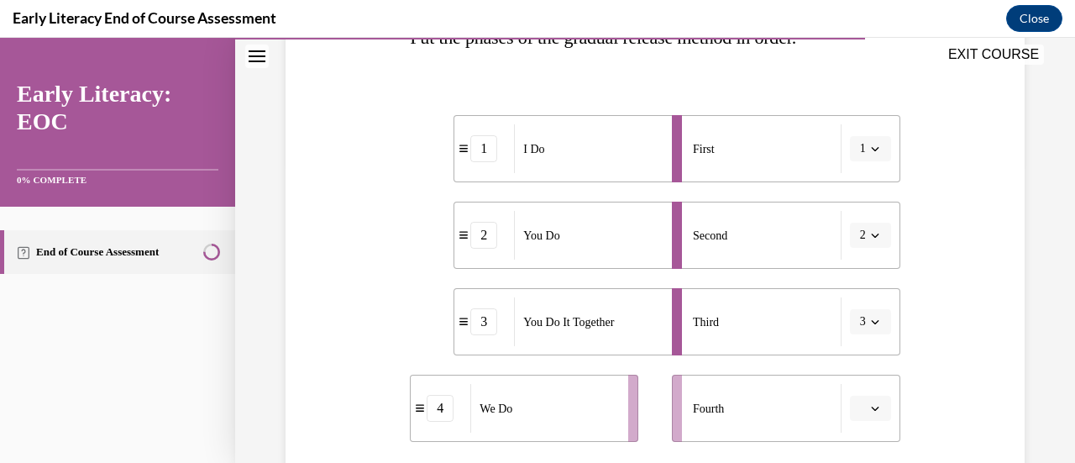
click at [871, 236] on icon "button" at bounding box center [875, 235] width 8 height 8
click at [852, 412] on span "4" at bounding box center [849, 406] width 6 height 13
click at [869, 405] on span "button" at bounding box center [875, 408] width 12 height 12
click at [847, 370] on div "4" at bounding box center [856, 371] width 41 height 34
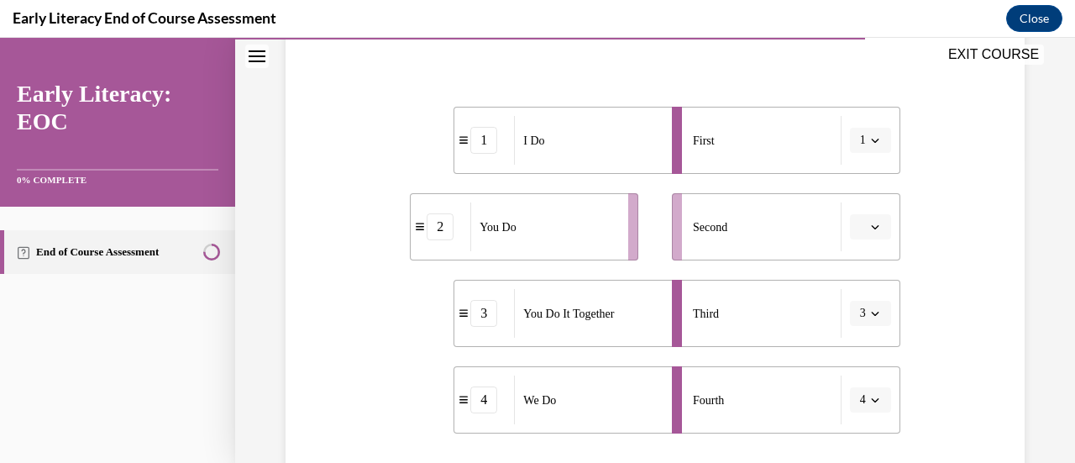
scroll to position [314, 0]
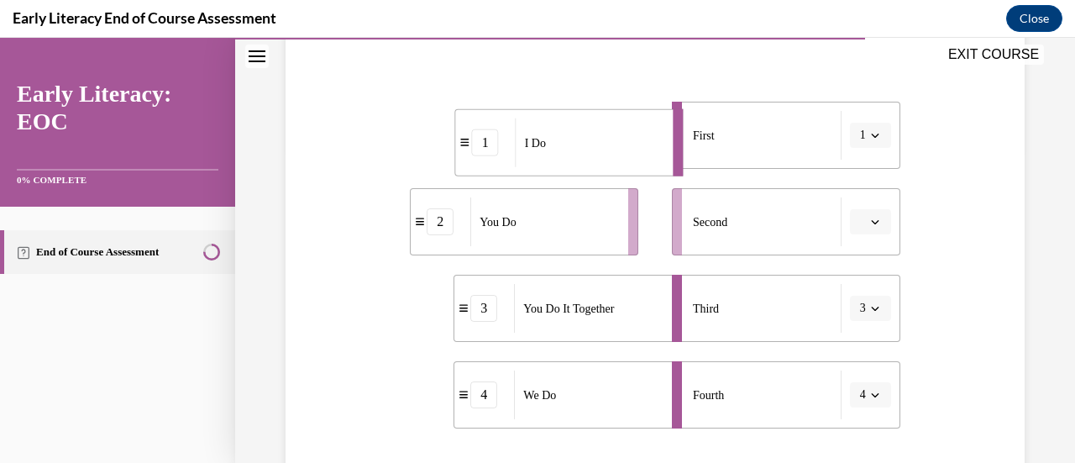
drag, startPoint x: 564, startPoint y: 139, endPoint x: 534, endPoint y: 147, distance: 31.2
click at [534, 147] on div "I Do" at bounding box center [588, 142] width 147 height 49
drag, startPoint x: 534, startPoint y: 147, endPoint x: 568, endPoint y: 149, distance: 34.5
click at [568, 149] on div "I Do" at bounding box center [578, 136] width 147 height 49
drag, startPoint x: 610, startPoint y: 151, endPoint x: 642, endPoint y: 151, distance: 31.9
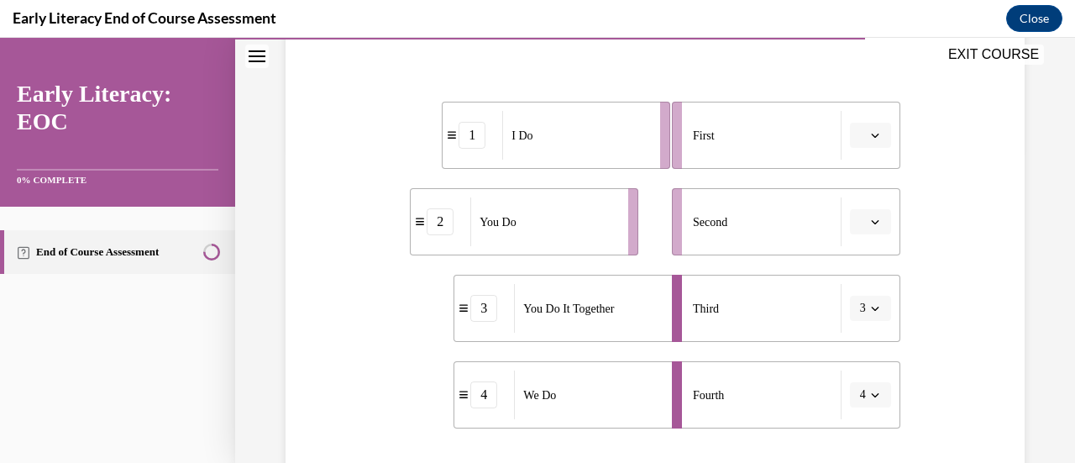
click at [642, 151] on div "I Do" at bounding box center [575, 135] width 147 height 49
click at [871, 132] on icon "button" at bounding box center [875, 135] width 8 height 8
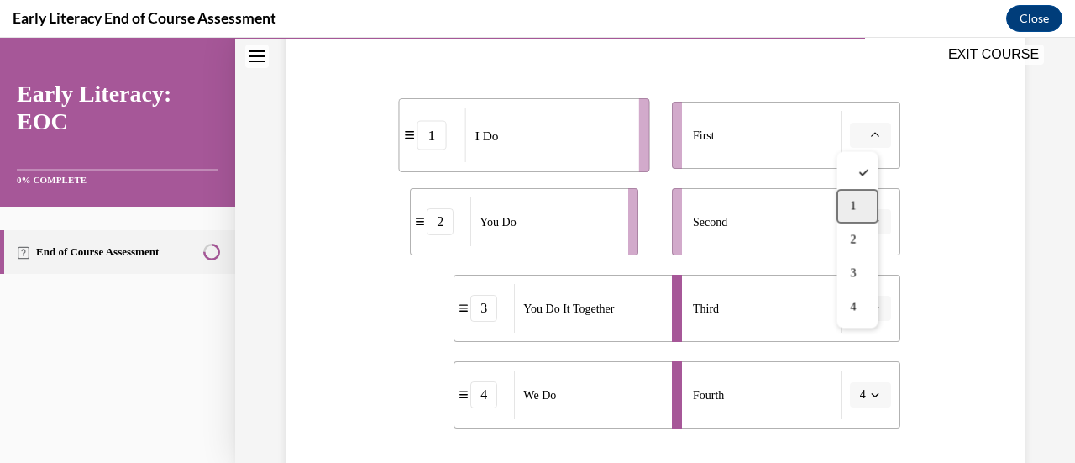
click at [854, 206] on span "1" at bounding box center [853, 205] width 6 height 13
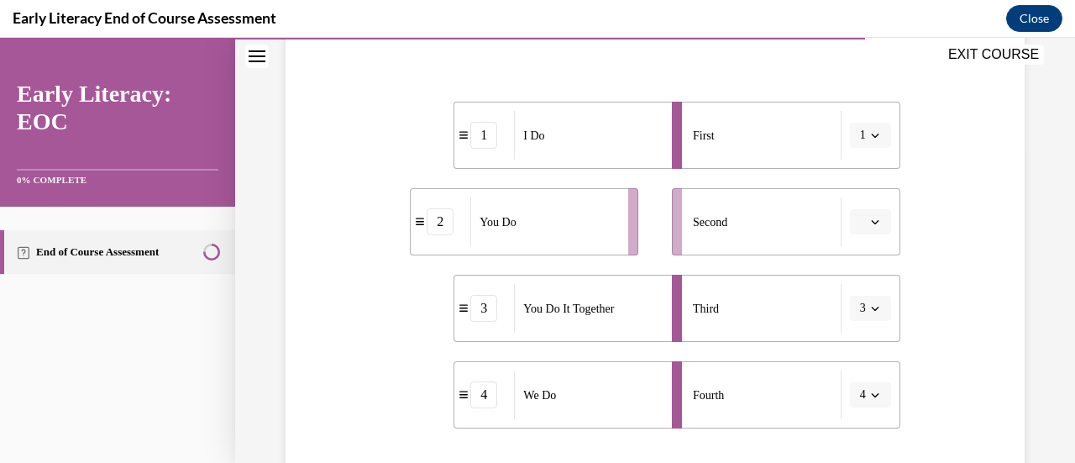
click at [860, 396] on span "4" at bounding box center [863, 394] width 6 height 17
click at [852, 286] on span "2" at bounding box center [849, 290] width 6 height 13
click at [860, 219] on span "Please select an option" at bounding box center [863, 221] width 6 height 17
click at [856, 322] on div "2" at bounding box center [856, 326] width 41 height 34
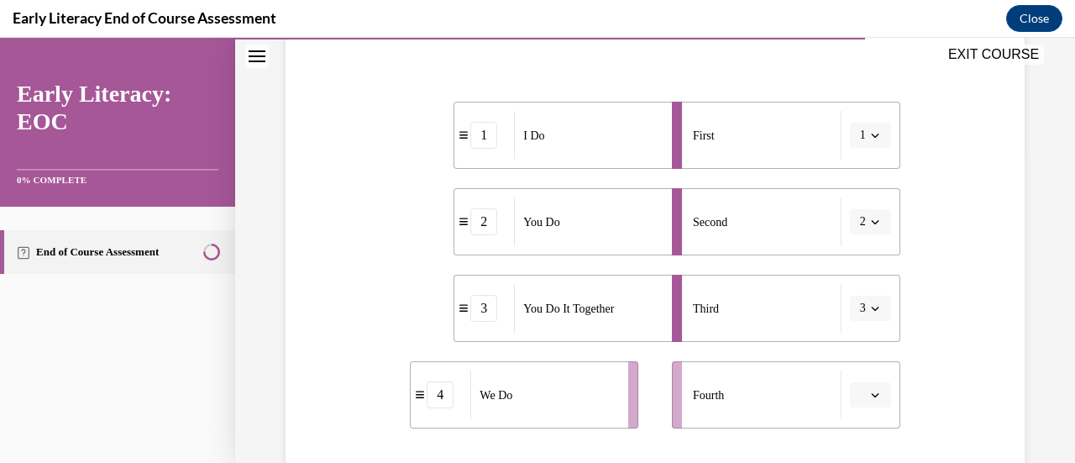
click at [850, 219] on button "2" at bounding box center [870, 221] width 41 height 25
click at [846, 400] on span "4" at bounding box center [849, 392] width 6 height 13
click at [871, 395] on icon "button" at bounding box center [875, 395] width 8 height 4
click at [861, 355] on div "4" at bounding box center [856, 358] width 41 height 34
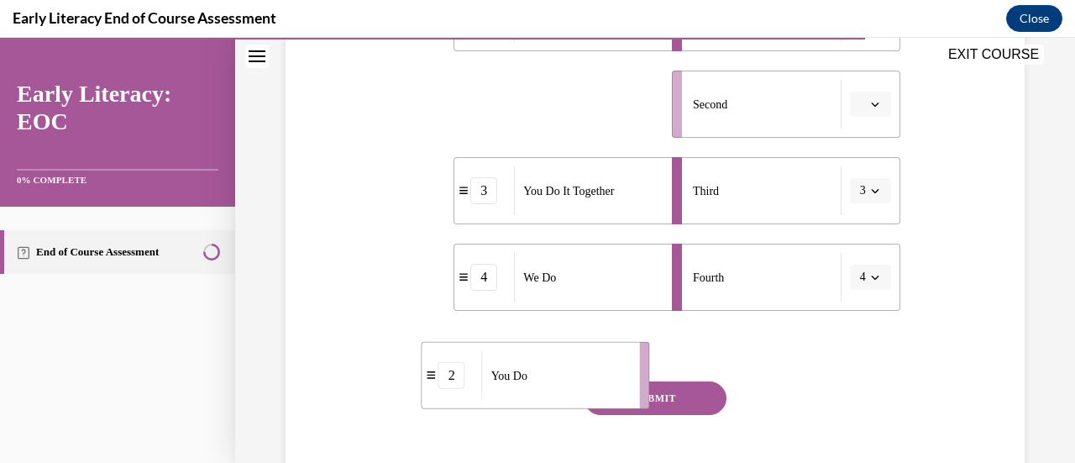
scroll to position [452, 0]
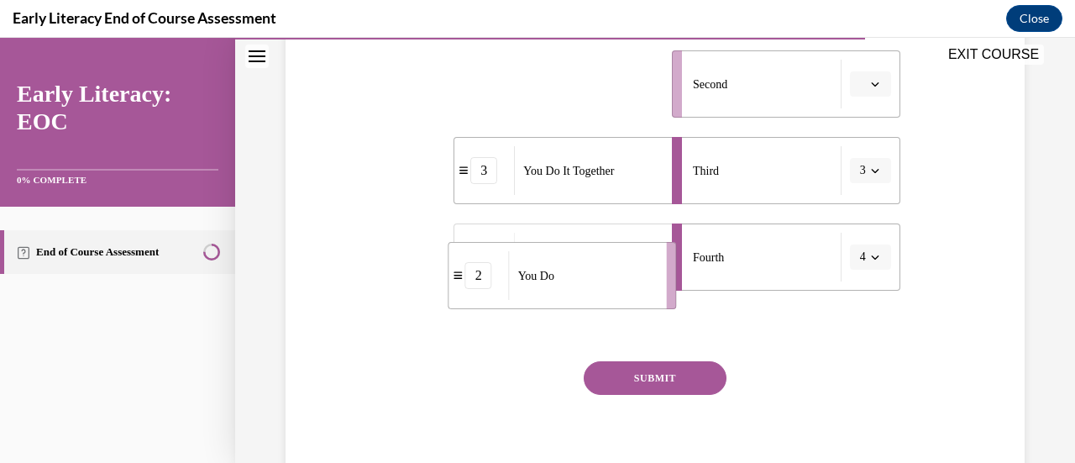
drag, startPoint x: 545, startPoint y: 228, endPoint x: 552, endPoint y: 199, distance: 29.3
click at [552, 251] on div "You Do" at bounding box center [582, 275] width 147 height 49
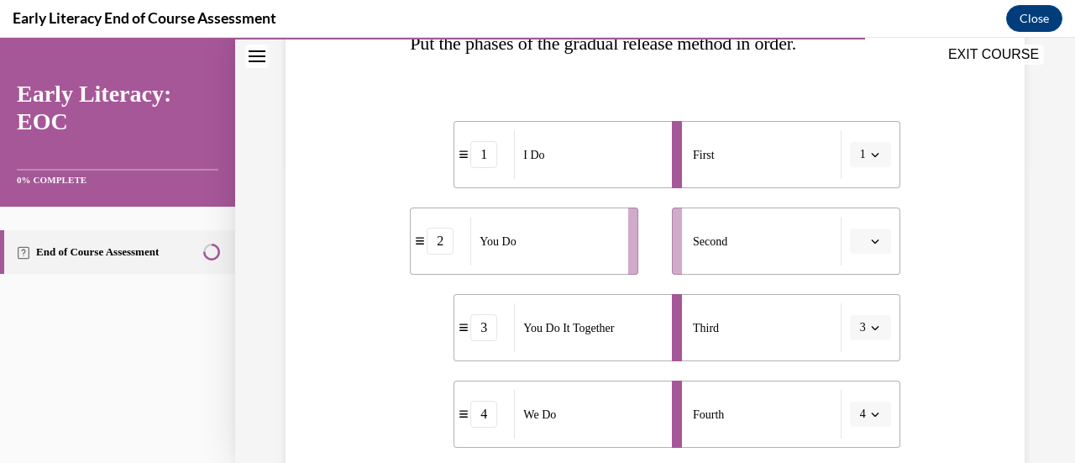
scroll to position [302, 0]
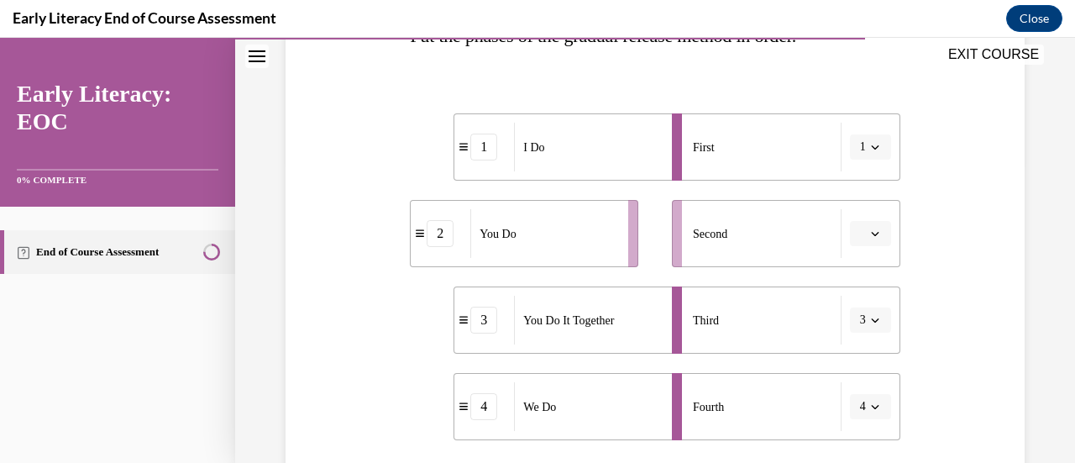
click at [871, 405] on icon "button" at bounding box center [875, 406] width 8 height 8
click at [853, 301] on div "2" at bounding box center [853, 302] width 41 height 34
click at [871, 234] on icon "button" at bounding box center [875, 233] width 8 height 8
click at [853, 333] on span "2" at bounding box center [853, 337] width 6 height 13
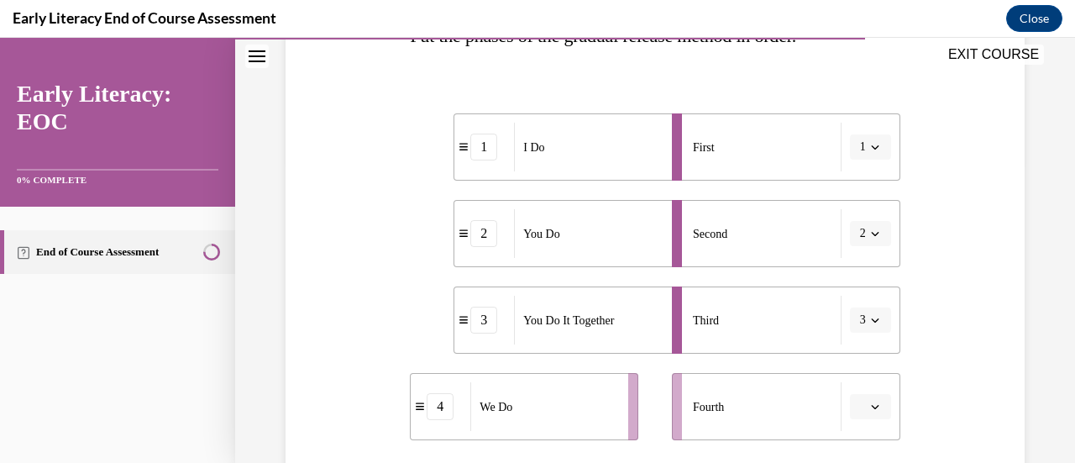
click at [447, 418] on div "4" at bounding box center [439, 406] width 27 height 27
drag, startPoint x: 432, startPoint y: 409, endPoint x: 453, endPoint y: 399, distance: 23.3
click at [453, 399] on div "4" at bounding box center [463, 396] width 27 height 27
click at [417, 411] on icon at bounding box center [420, 405] width 8 height 9
click at [871, 234] on icon "button" at bounding box center [875, 234] width 8 height 4
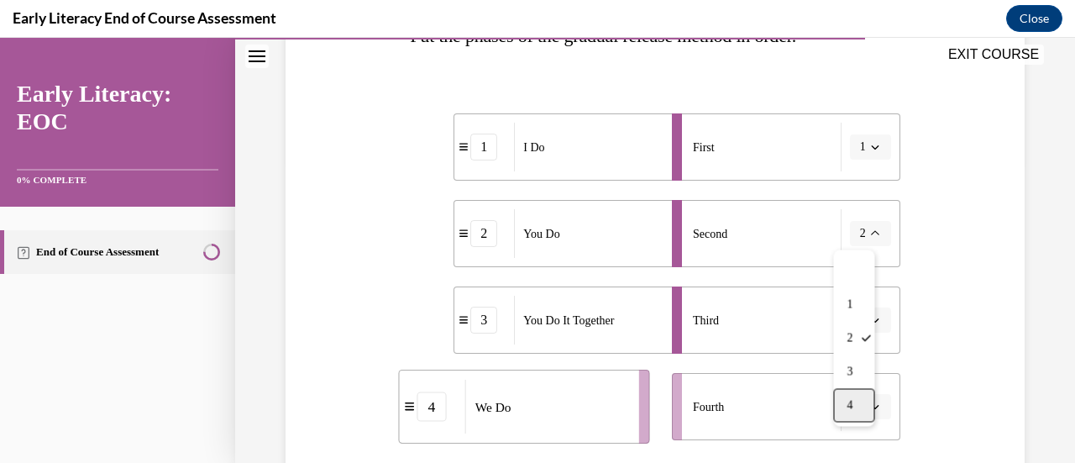
click at [855, 404] on div "4" at bounding box center [853, 405] width 41 height 34
click at [871, 405] on icon "button" at bounding box center [875, 407] width 8 height 4
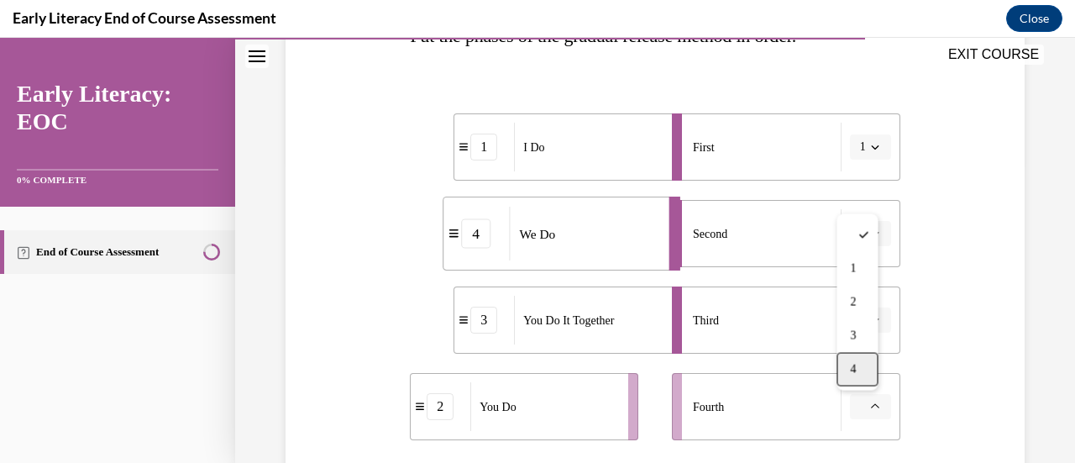
click at [855, 374] on span "4" at bounding box center [853, 369] width 6 height 13
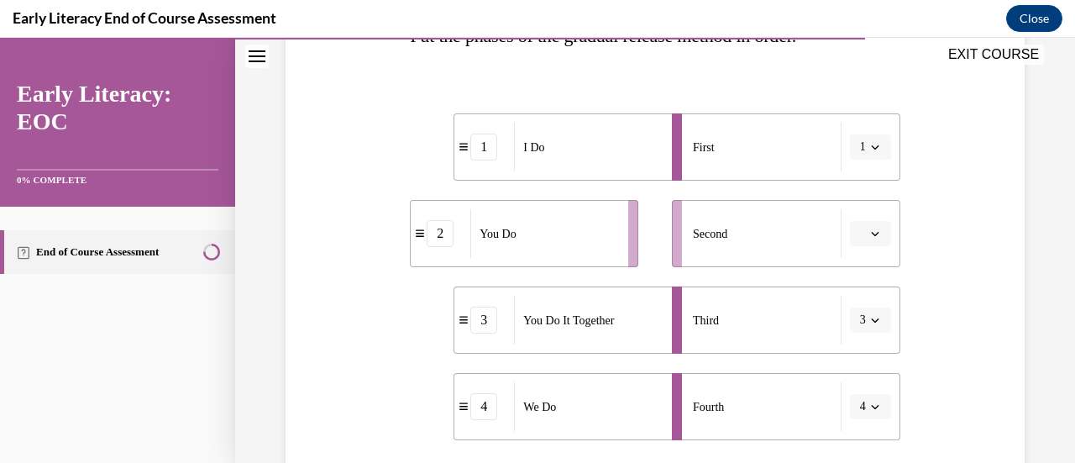
click at [860, 408] on span "4" at bounding box center [863, 406] width 6 height 17
click at [852, 300] on span "2" at bounding box center [849, 302] width 6 height 13
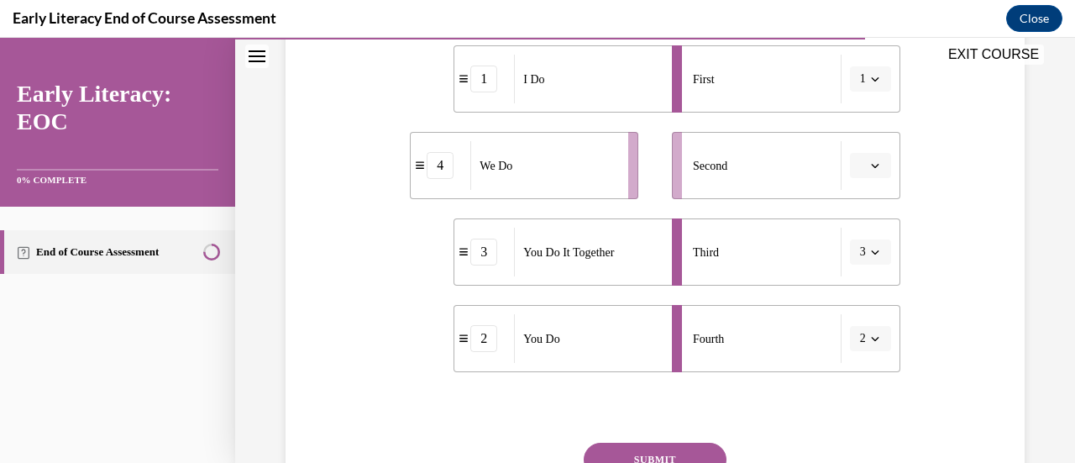
scroll to position [371, 0]
click at [667, 453] on button "SUBMIT" at bounding box center [654, 459] width 143 height 34
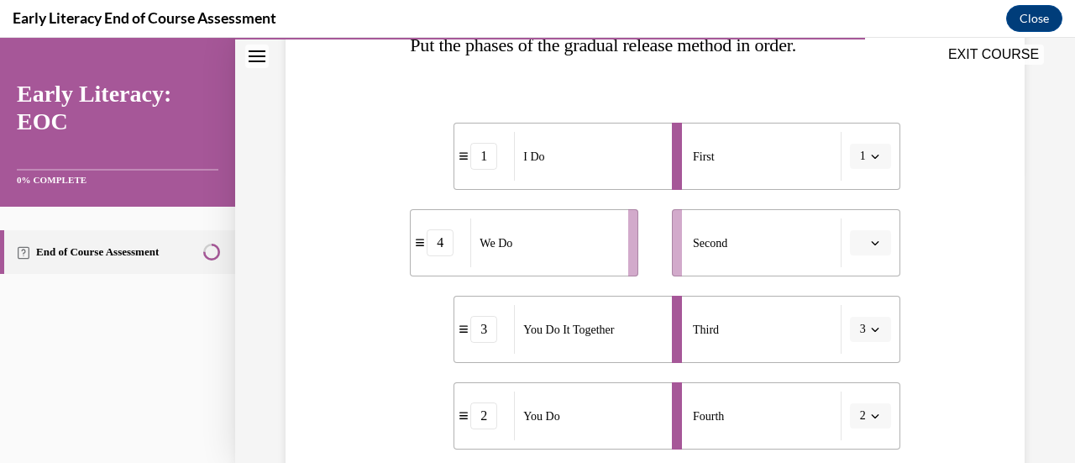
scroll to position [307, 0]
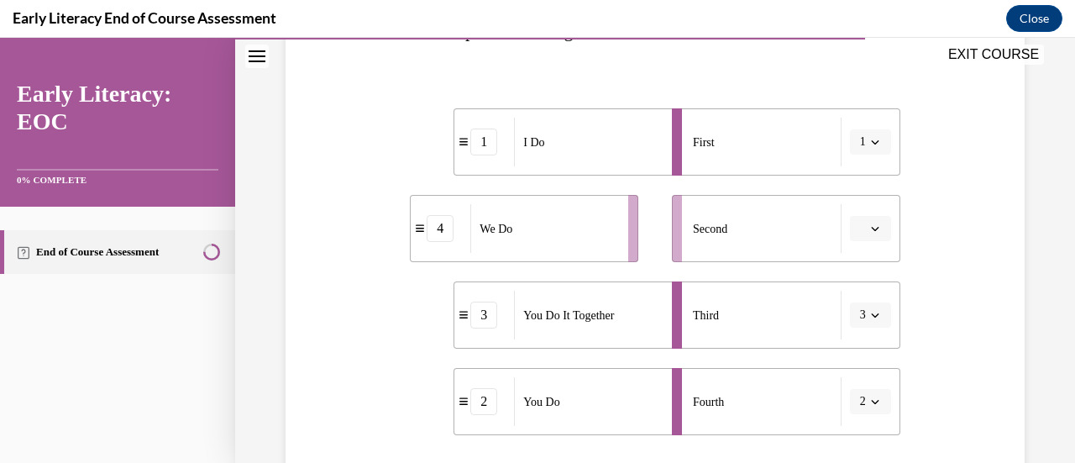
click at [871, 229] on icon "button" at bounding box center [875, 229] width 8 height 4
click at [855, 332] on span "2" at bounding box center [853, 332] width 6 height 13
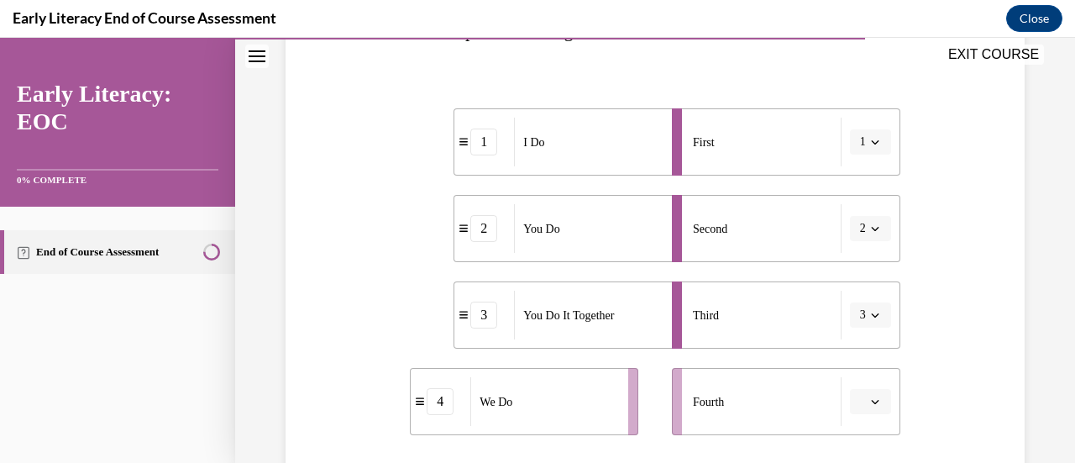
click at [871, 142] on icon "button" at bounding box center [875, 142] width 8 height 8
click at [871, 142] on icon "button" at bounding box center [875, 141] width 8 height 4
click at [871, 397] on icon "button" at bounding box center [875, 401] width 8 height 8
click at [851, 367] on span "4" at bounding box center [853, 364] width 6 height 13
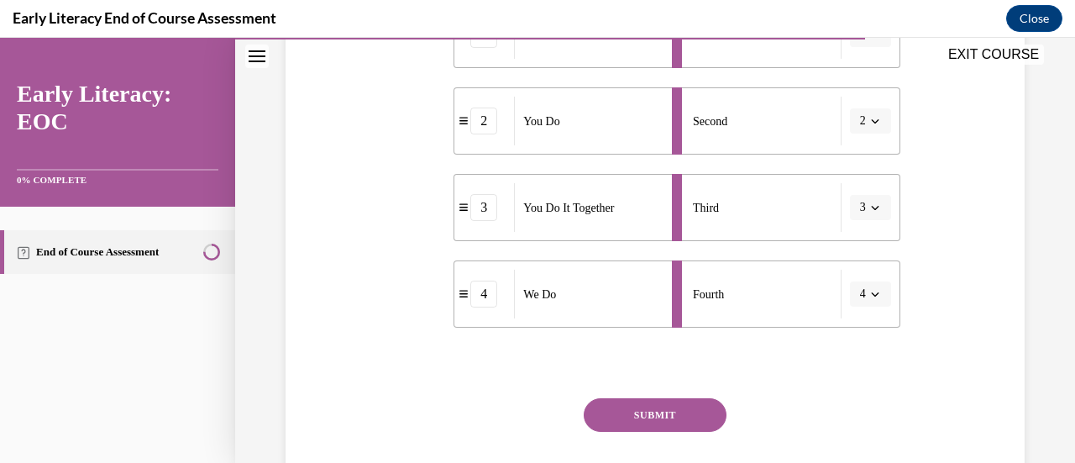
scroll to position [416, 0]
click at [630, 421] on button "SUBMIT" at bounding box center [654, 413] width 143 height 34
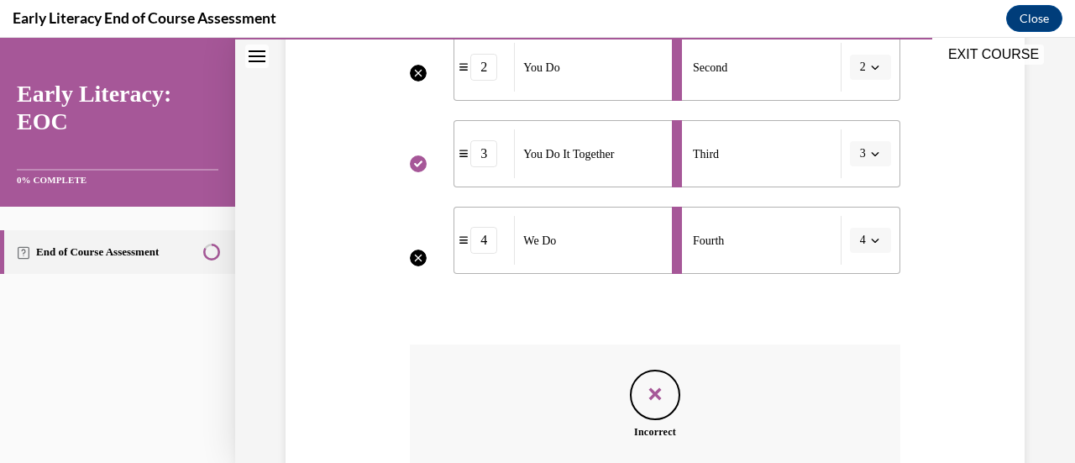
scroll to position [657, 0]
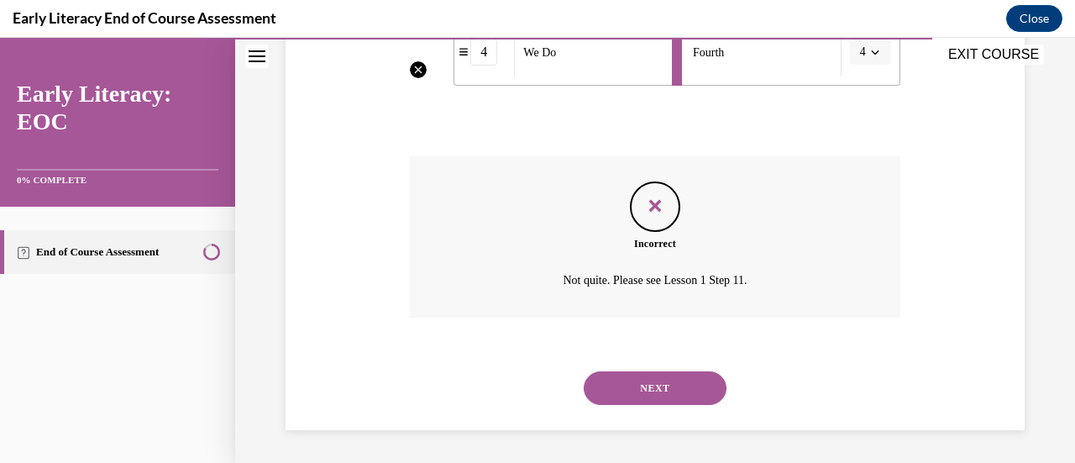
click at [674, 390] on button "NEXT" at bounding box center [654, 388] width 143 height 34
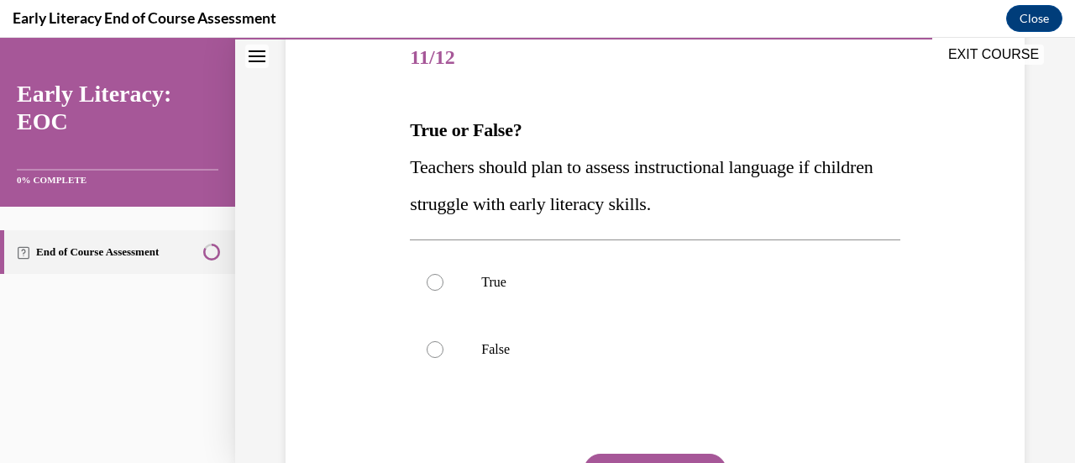
scroll to position [231, 0]
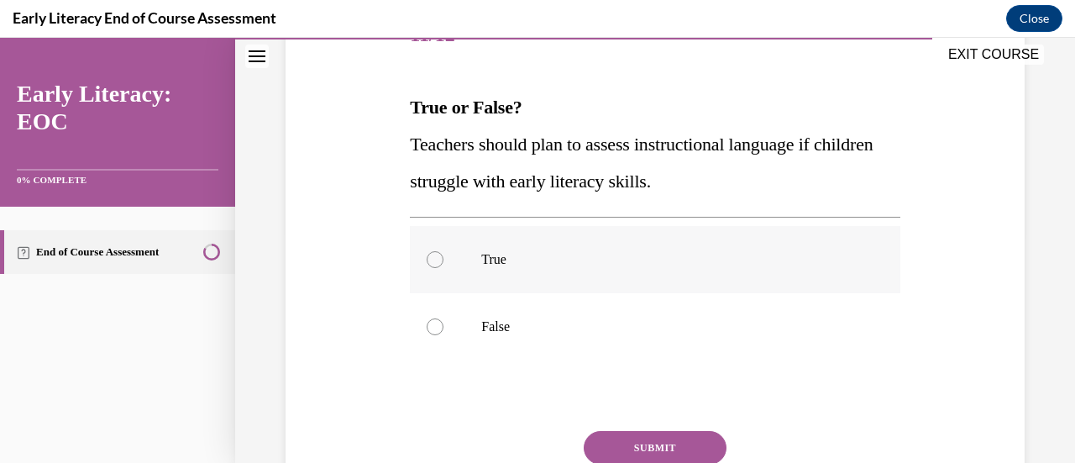
click at [435, 259] on div at bounding box center [434, 259] width 17 height 17
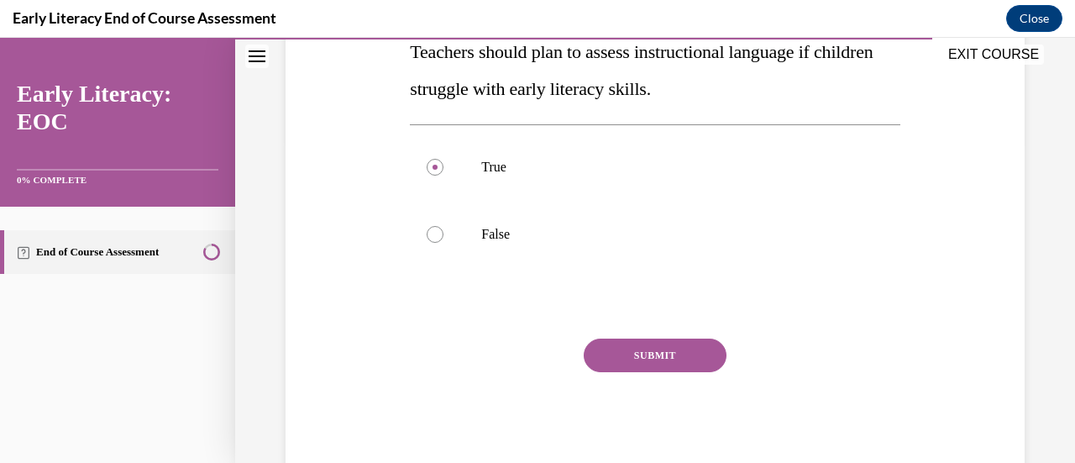
click at [677, 348] on button "SUBMIT" at bounding box center [654, 355] width 143 height 34
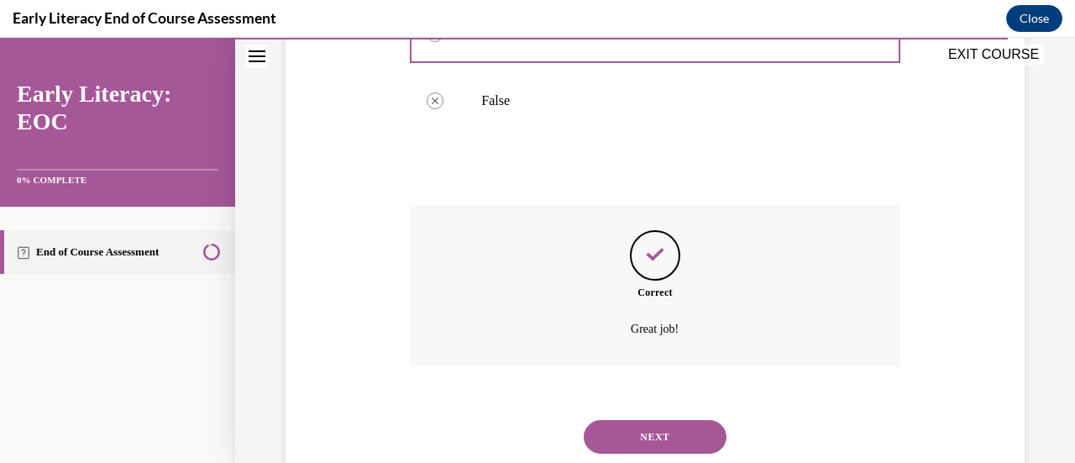
scroll to position [505, 0]
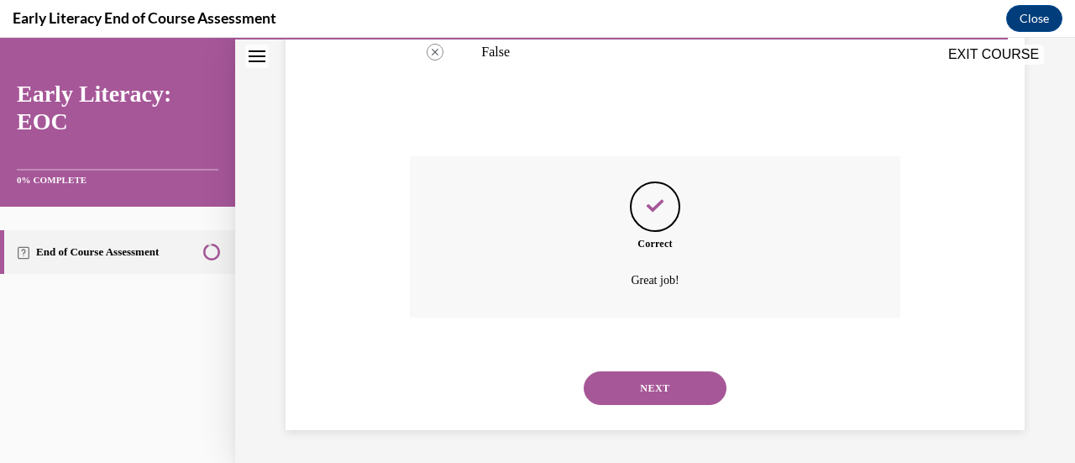
click at [660, 389] on button "NEXT" at bounding box center [654, 388] width 143 height 34
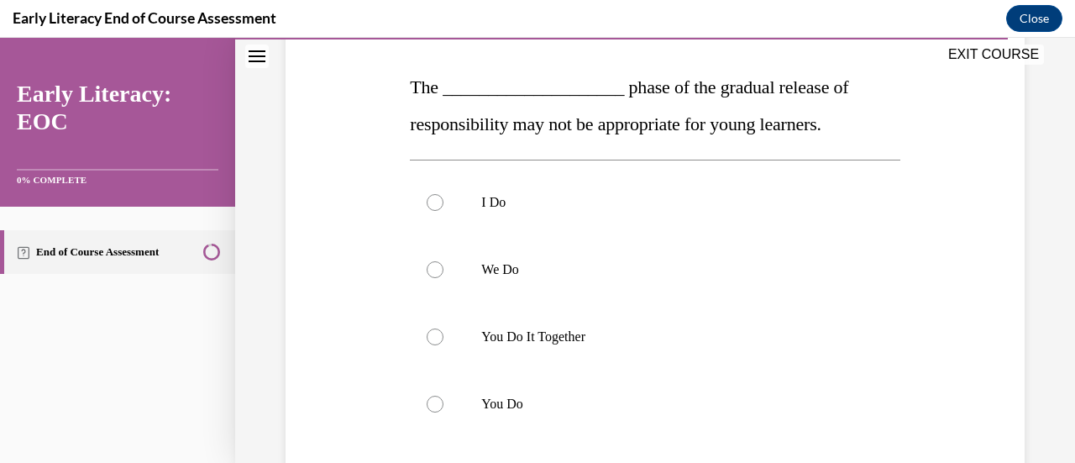
scroll to position [252, 0]
click at [432, 399] on div at bounding box center [434, 403] width 17 height 17
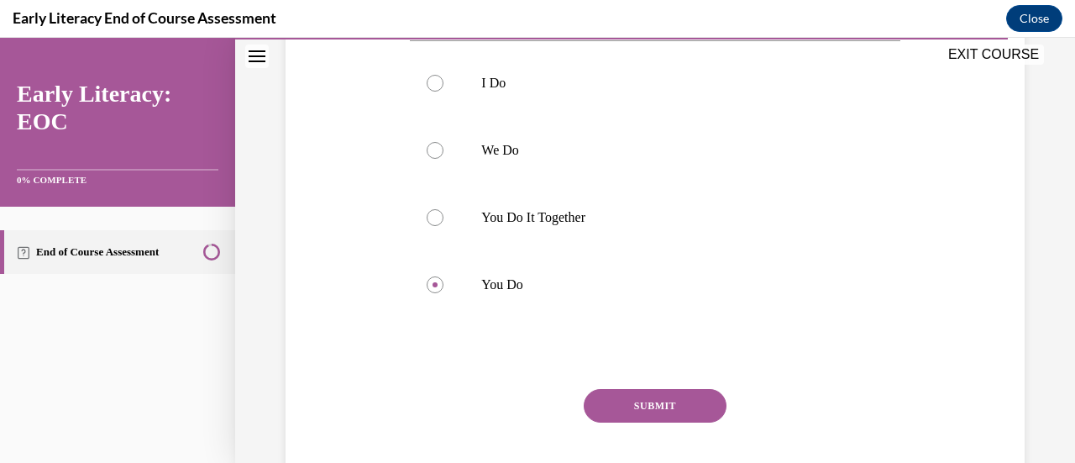
click at [648, 408] on button "SUBMIT" at bounding box center [654, 406] width 143 height 34
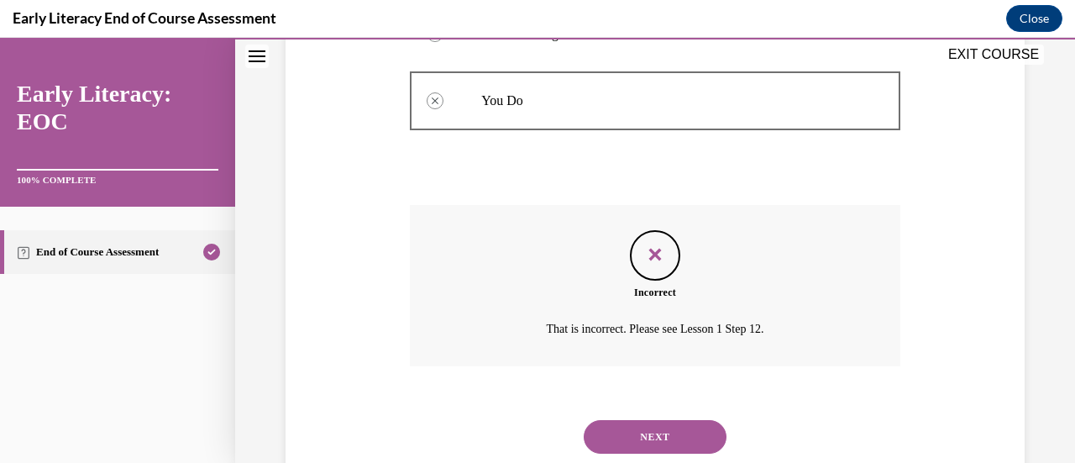
scroll to position [603, 0]
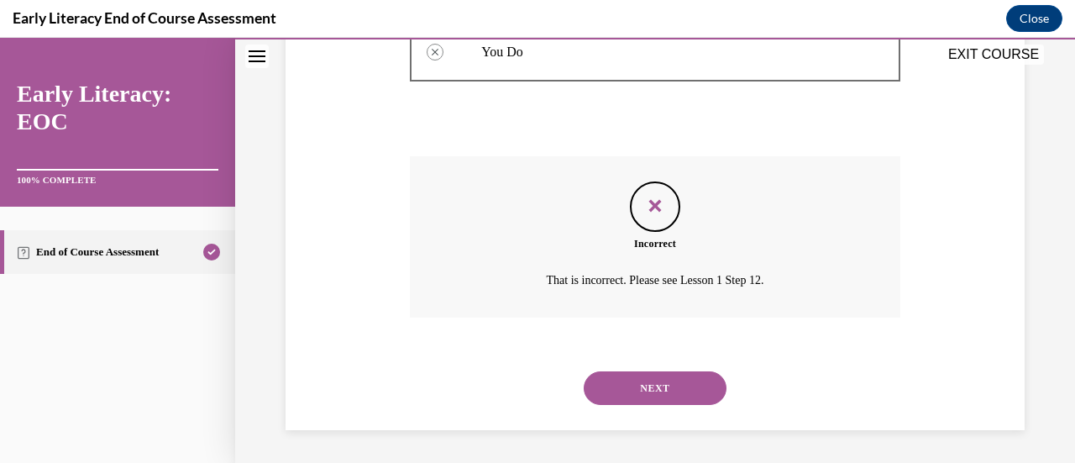
click at [680, 389] on button "NEXT" at bounding box center [654, 388] width 143 height 34
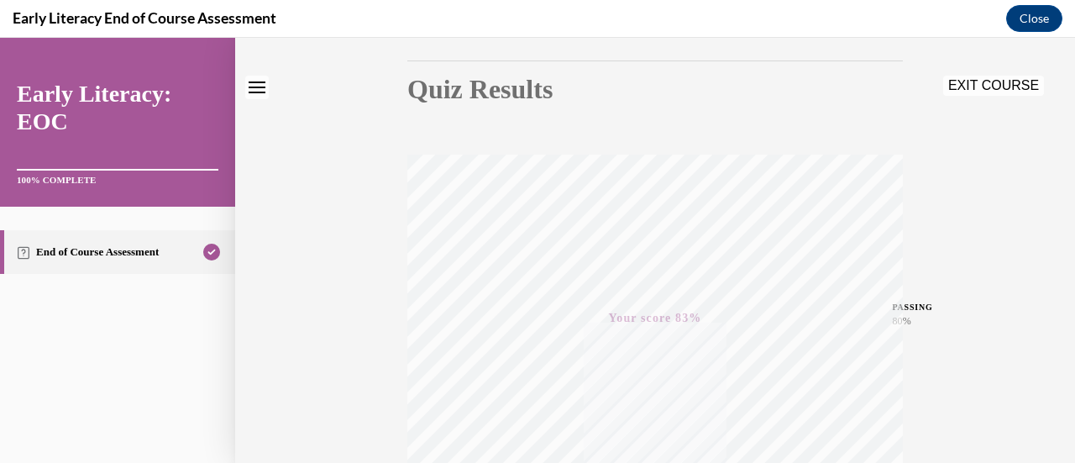
scroll to position [0, 0]
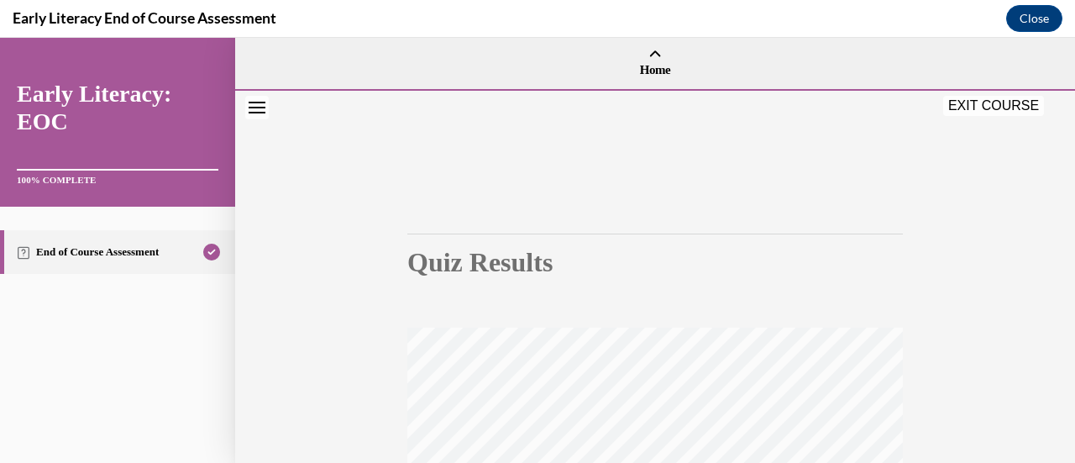
click at [1006, 106] on button "EXIT COURSE" at bounding box center [993, 106] width 101 height 20
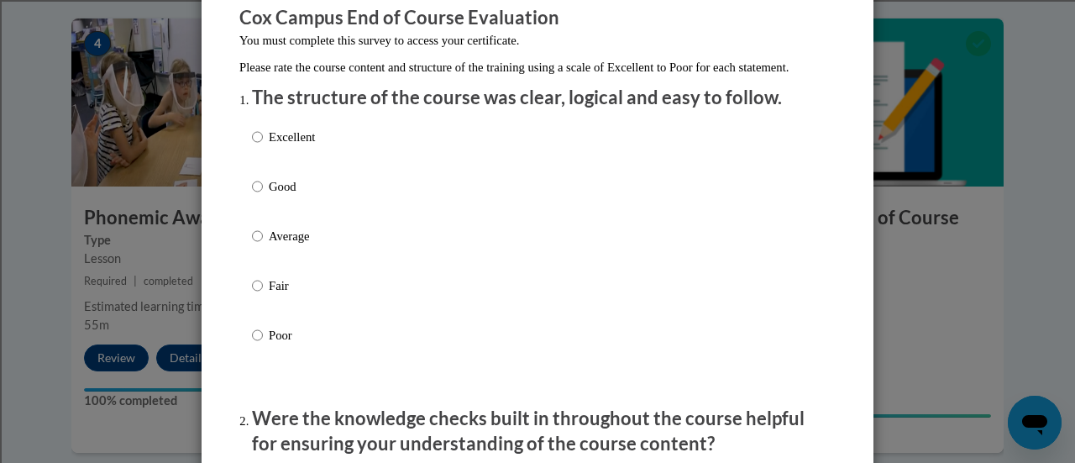
scroll to position [150, 0]
click at [252, 195] on input "Good" at bounding box center [257, 185] width 11 height 18
radio input "true"
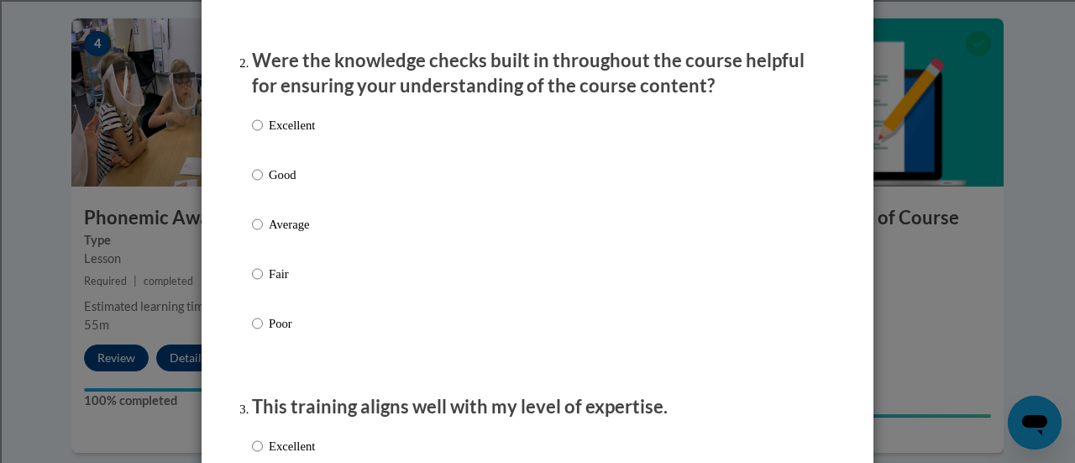
scroll to position [510, 0]
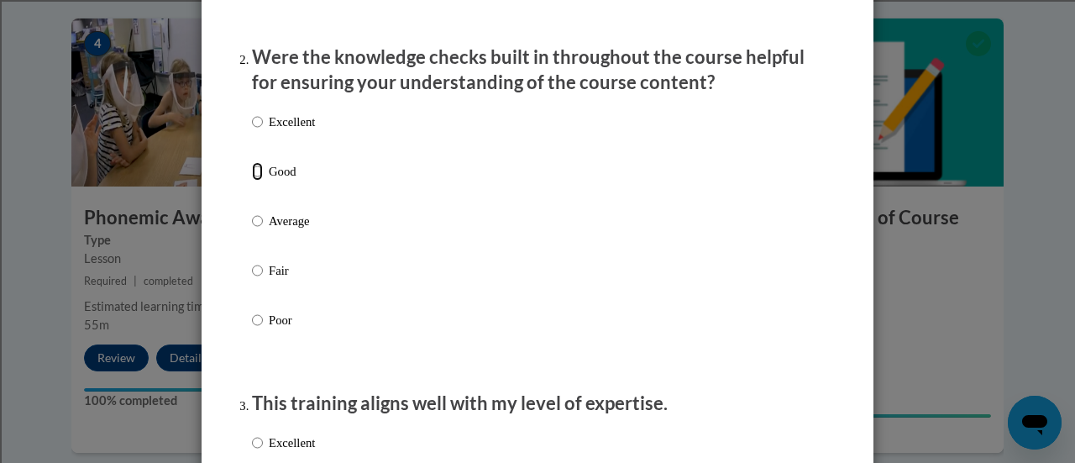
click at [252, 181] on input "Good" at bounding box center [257, 171] width 11 height 18
radio input "true"
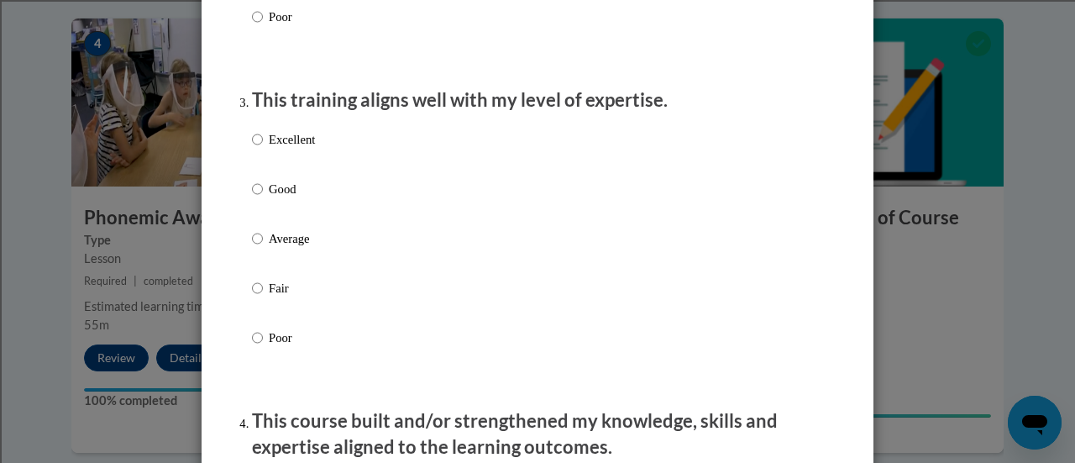
scroll to position [819, 0]
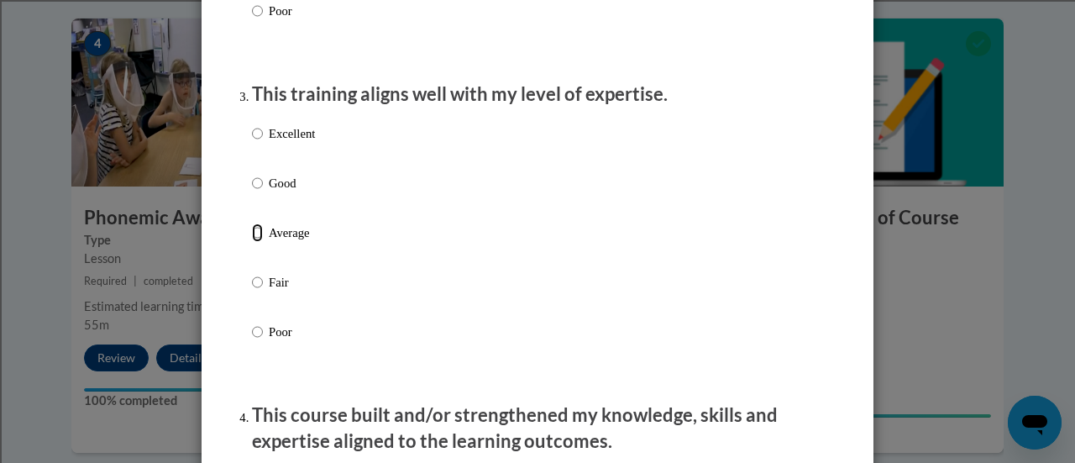
click at [252, 242] on input "Average" at bounding box center [257, 232] width 11 height 18
radio input "true"
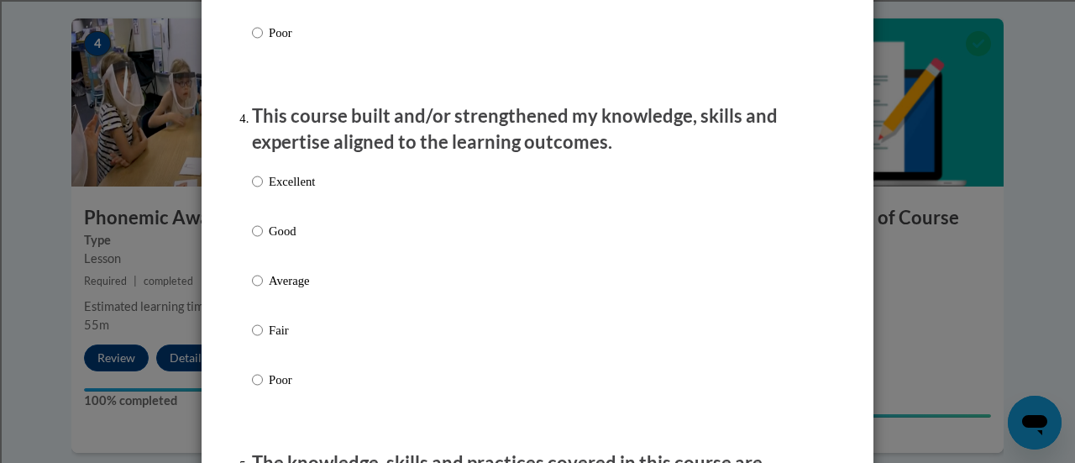
scroll to position [1122, 0]
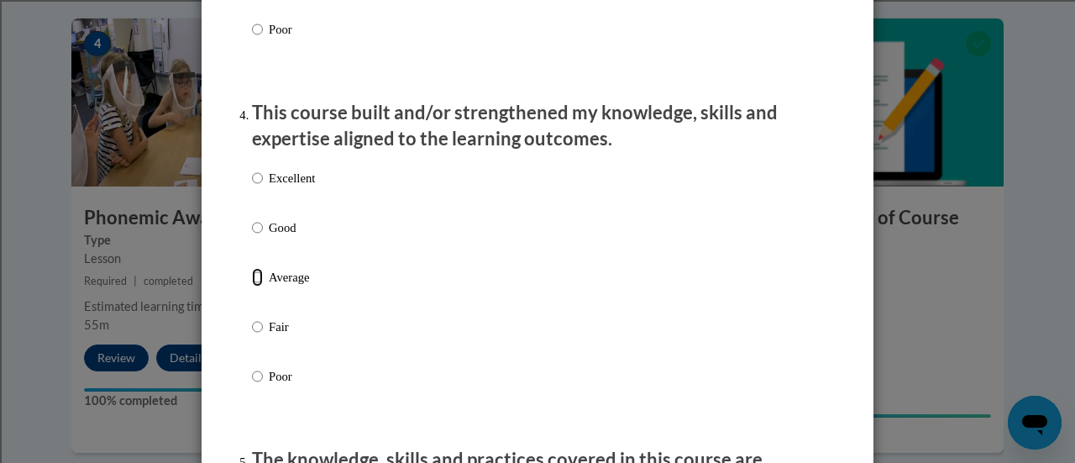
click at [252, 286] on input "Average" at bounding box center [257, 277] width 11 height 18
radio input "true"
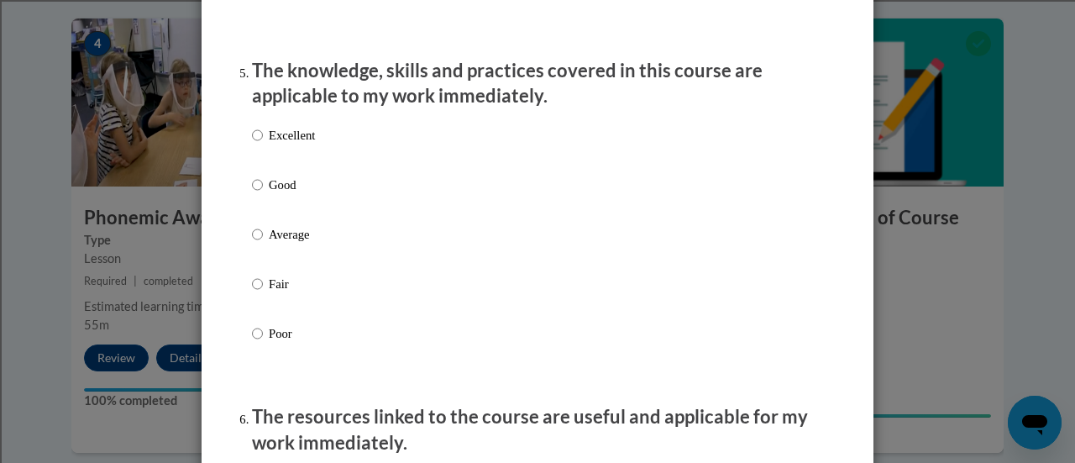
scroll to position [1512, 0]
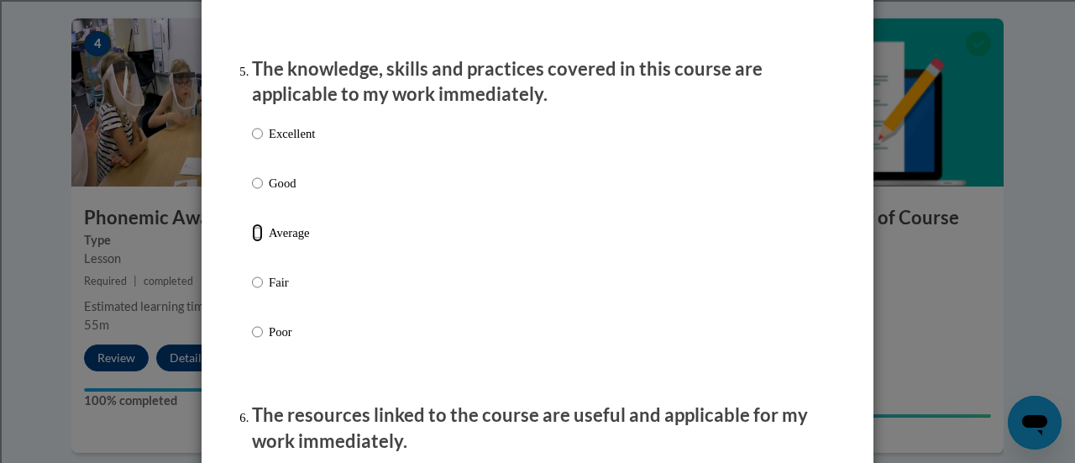
click at [252, 242] on input "Average" at bounding box center [257, 232] width 11 height 18
radio input "true"
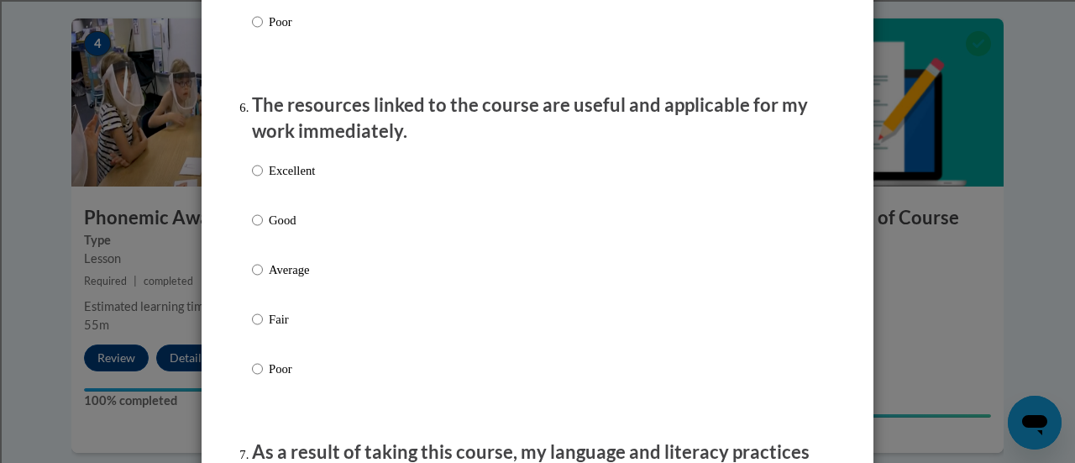
scroll to position [1824, 0]
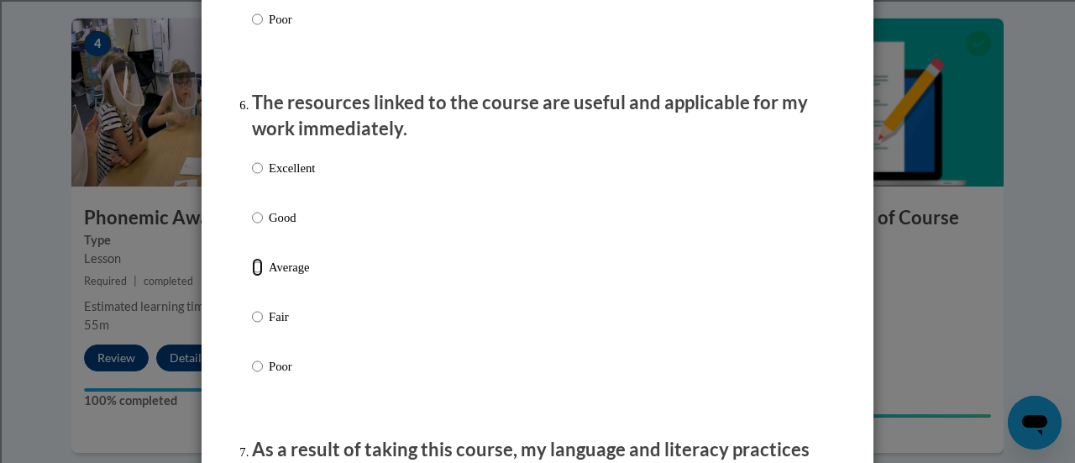
click at [252, 276] on input "Average" at bounding box center [257, 267] width 11 height 18
radio input "true"
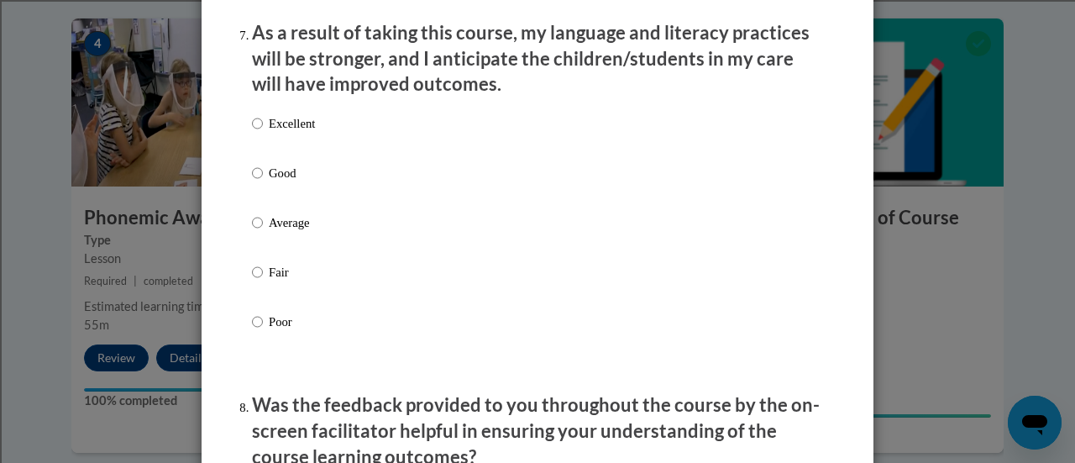
scroll to position [2263, 0]
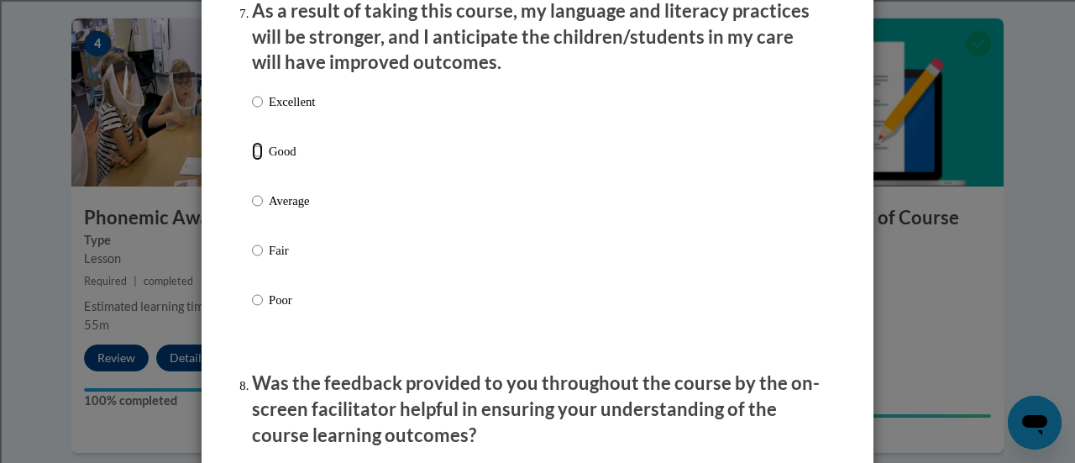
click at [252, 160] on input "Good" at bounding box center [257, 151] width 11 height 18
radio input "true"
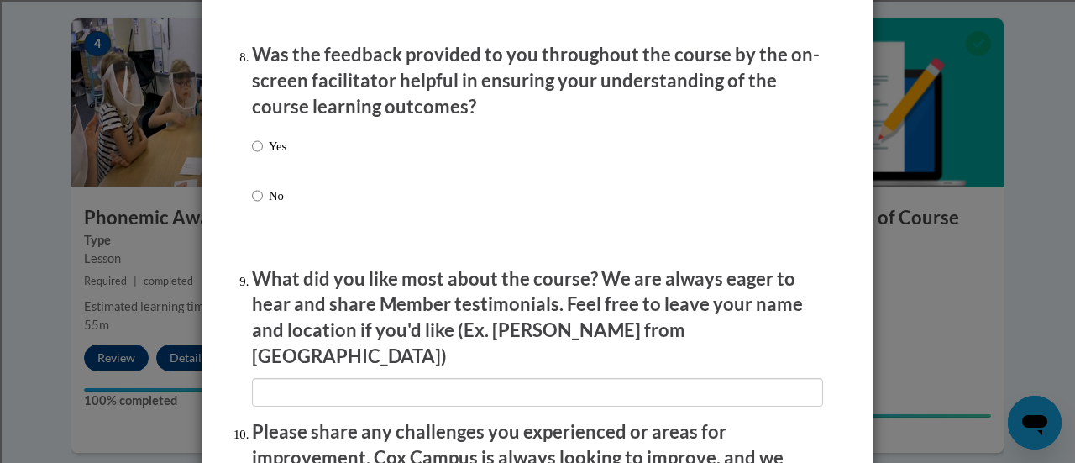
scroll to position [2592, 0]
click at [252, 154] on input "Yes" at bounding box center [257, 145] width 11 height 18
radio input "true"
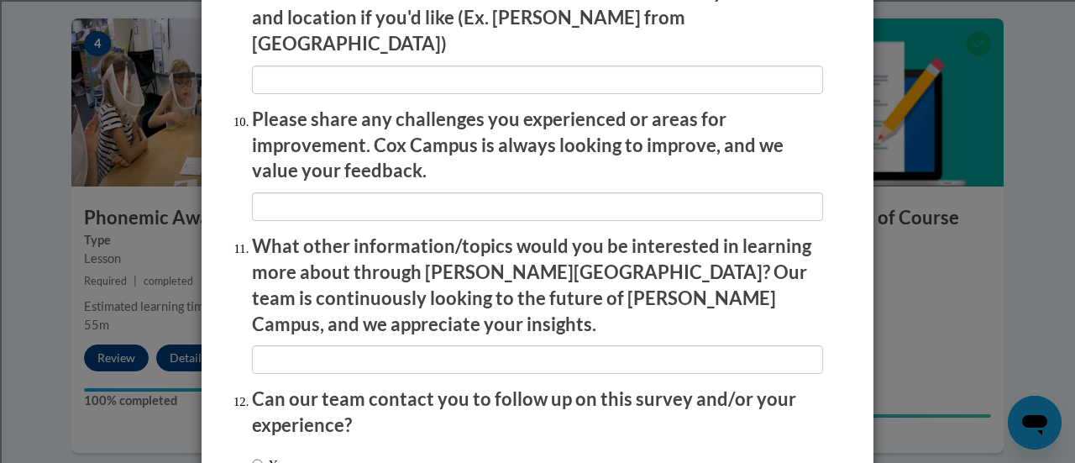
scroll to position [2904, 0]
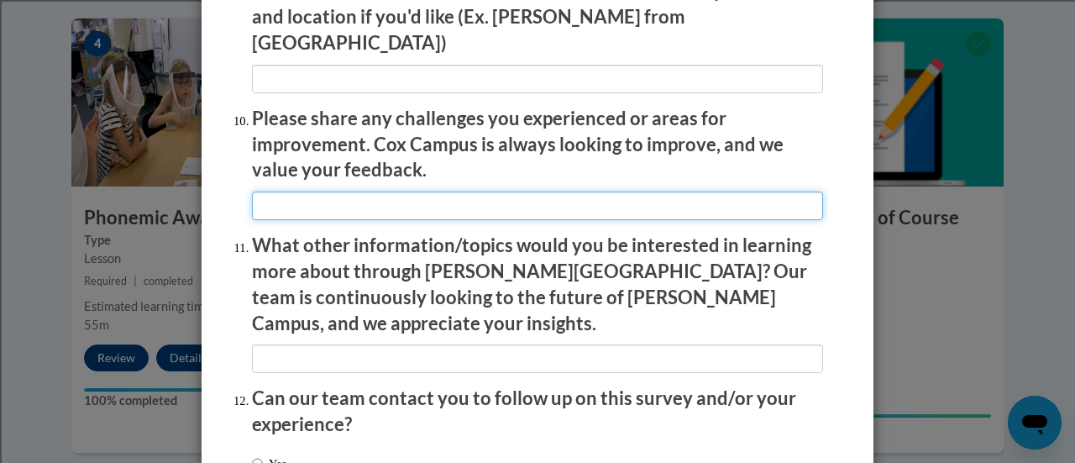
click at [532, 194] on input "textbox" at bounding box center [537, 205] width 571 height 29
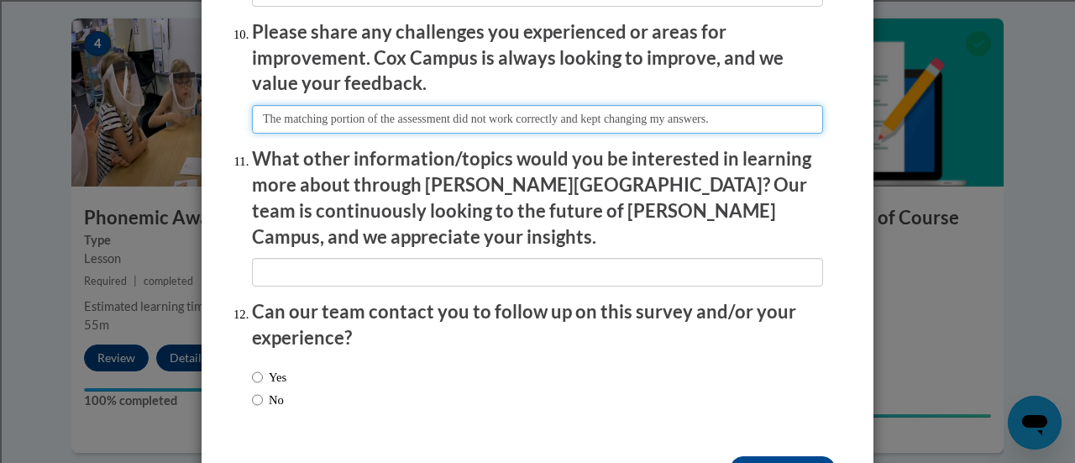
scroll to position [3028, 0]
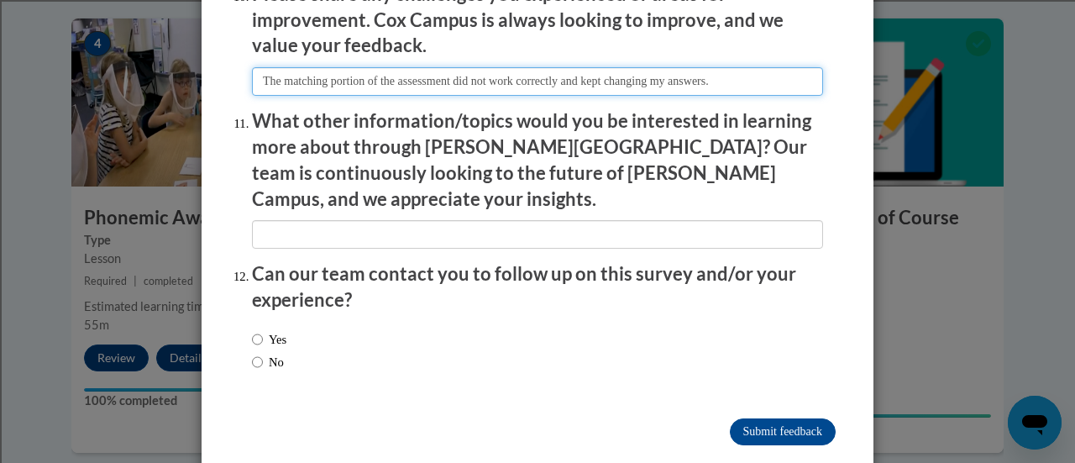
type input "The matching portion of the assessment did not work correctly and kept changing…"
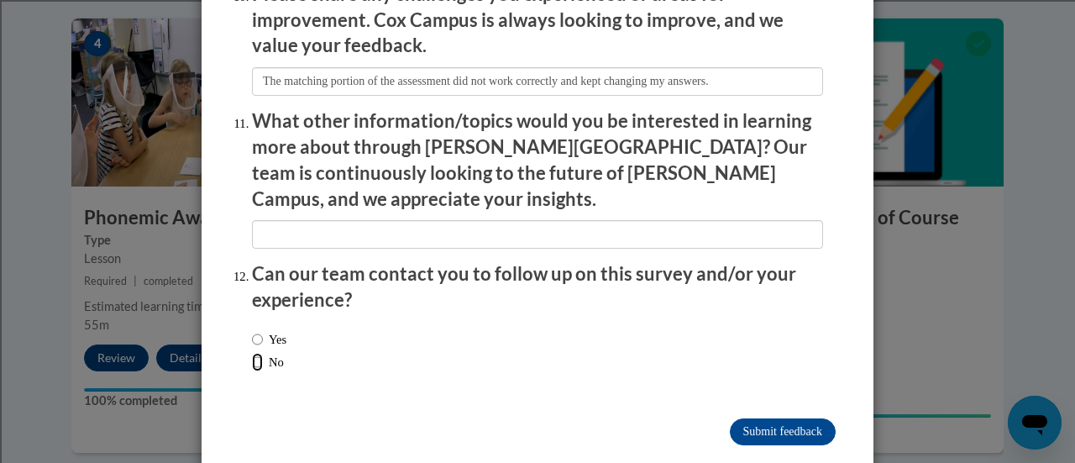
click at [252, 353] on input "No" at bounding box center [257, 362] width 11 height 18
radio input "true"
click at [766, 418] on input "Submit feedback" at bounding box center [783, 431] width 106 height 27
